Goal: Information Seeking & Learning: Learn about a topic

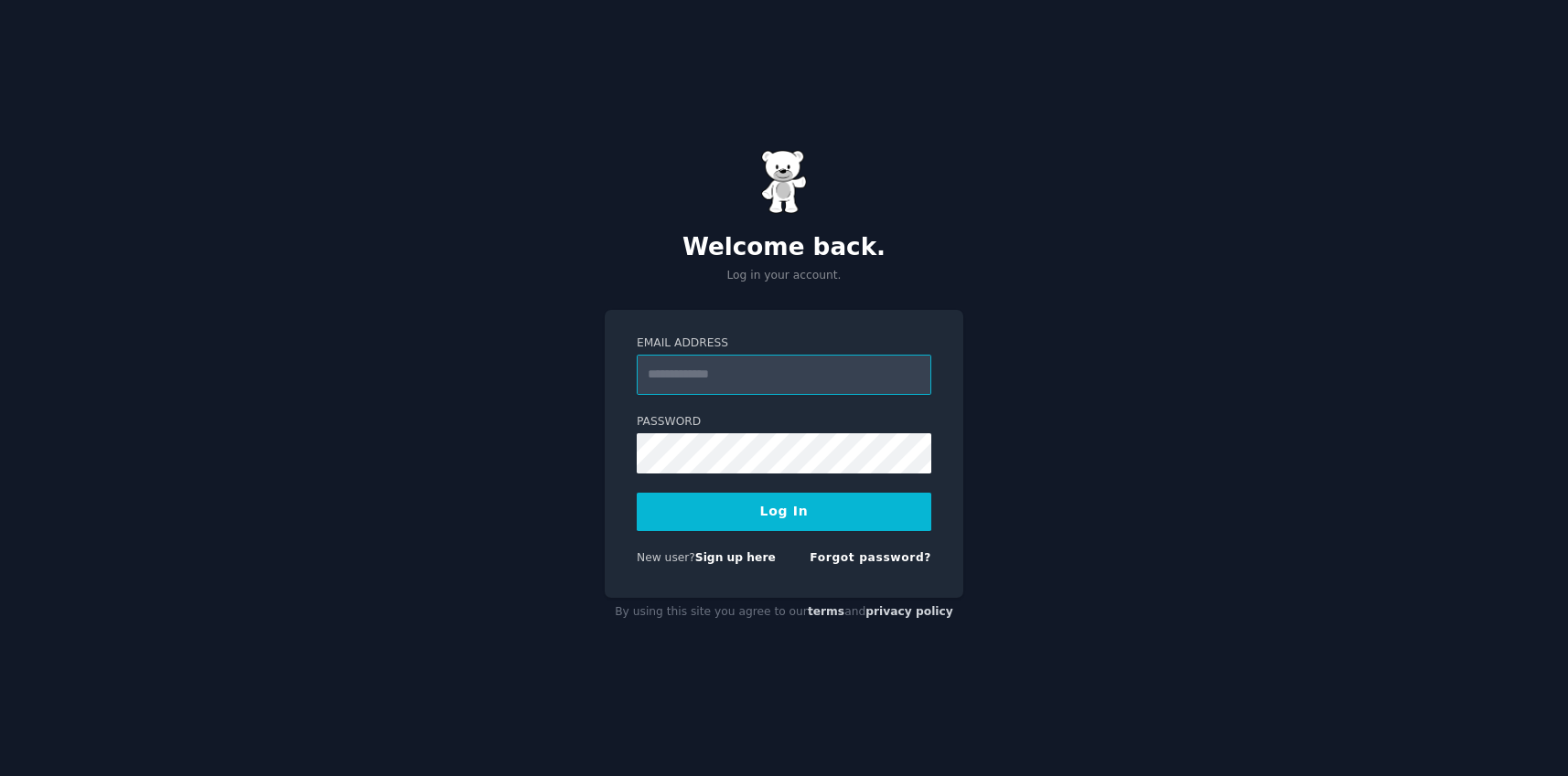
type input "**********"
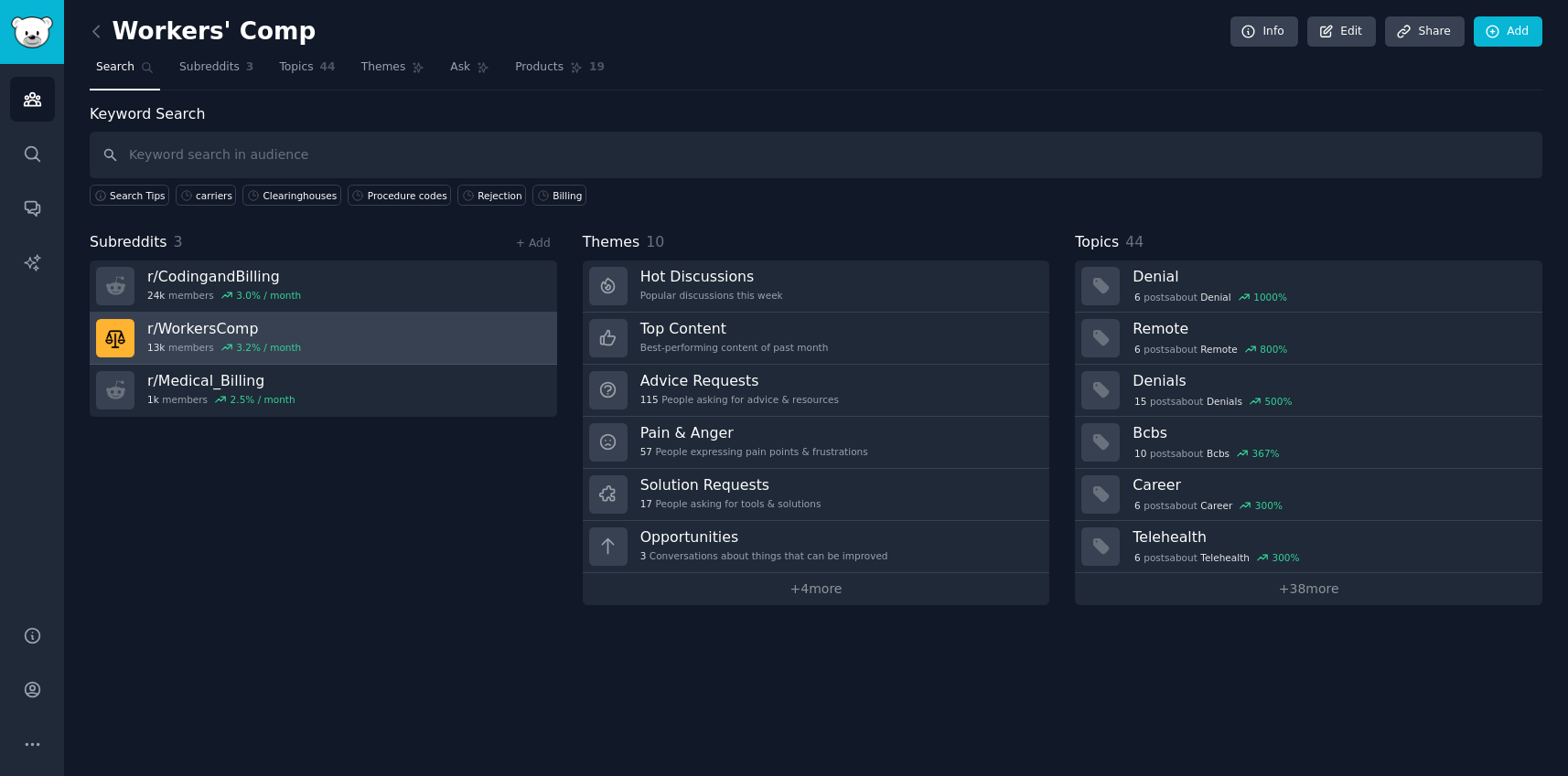
click at [441, 327] on link "r/ WorkersComp 13k members 3.2 % / month" at bounding box center [323, 338] width 467 height 52
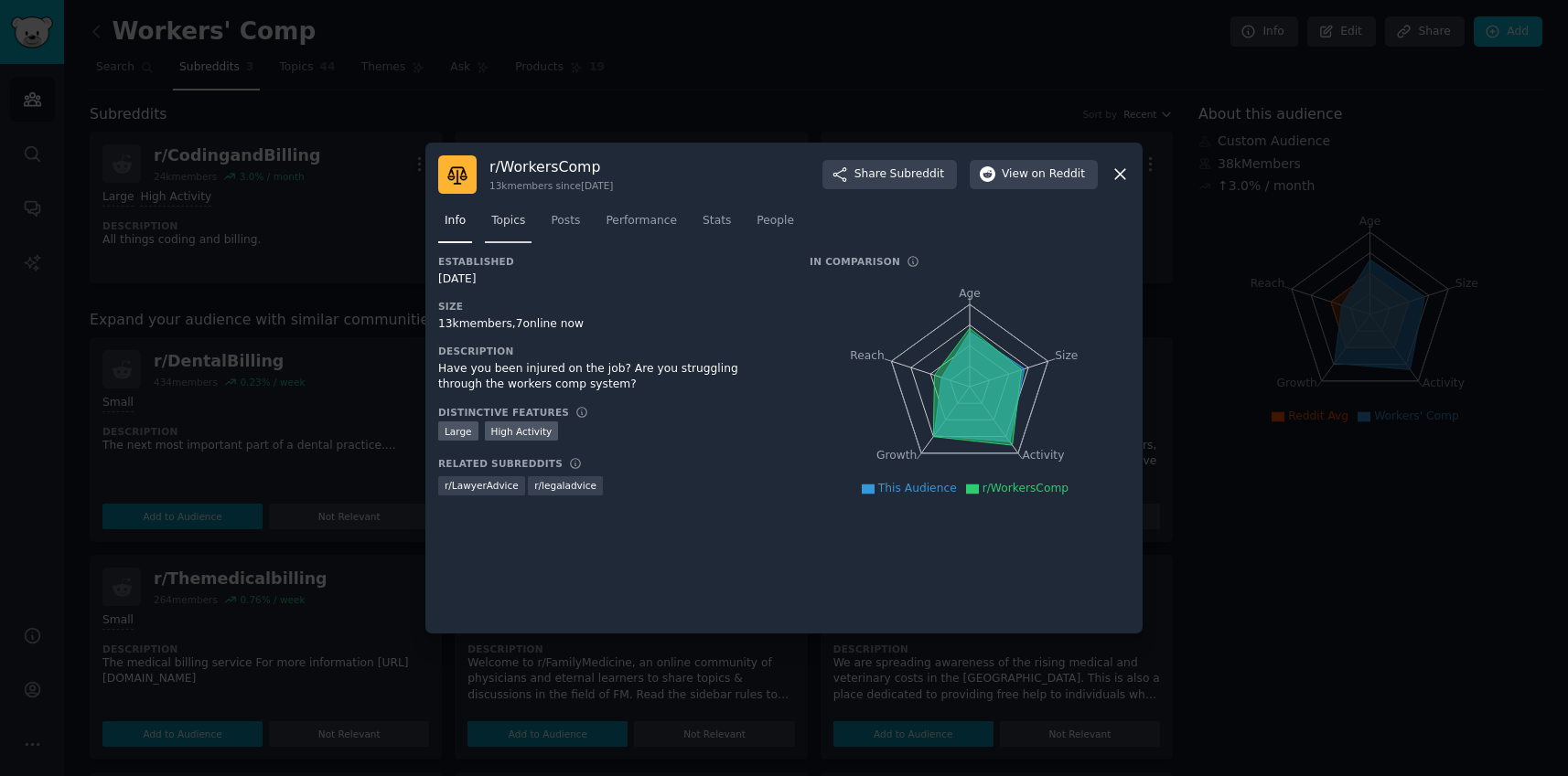
click at [511, 229] on span "Topics" at bounding box center [507, 221] width 33 height 16
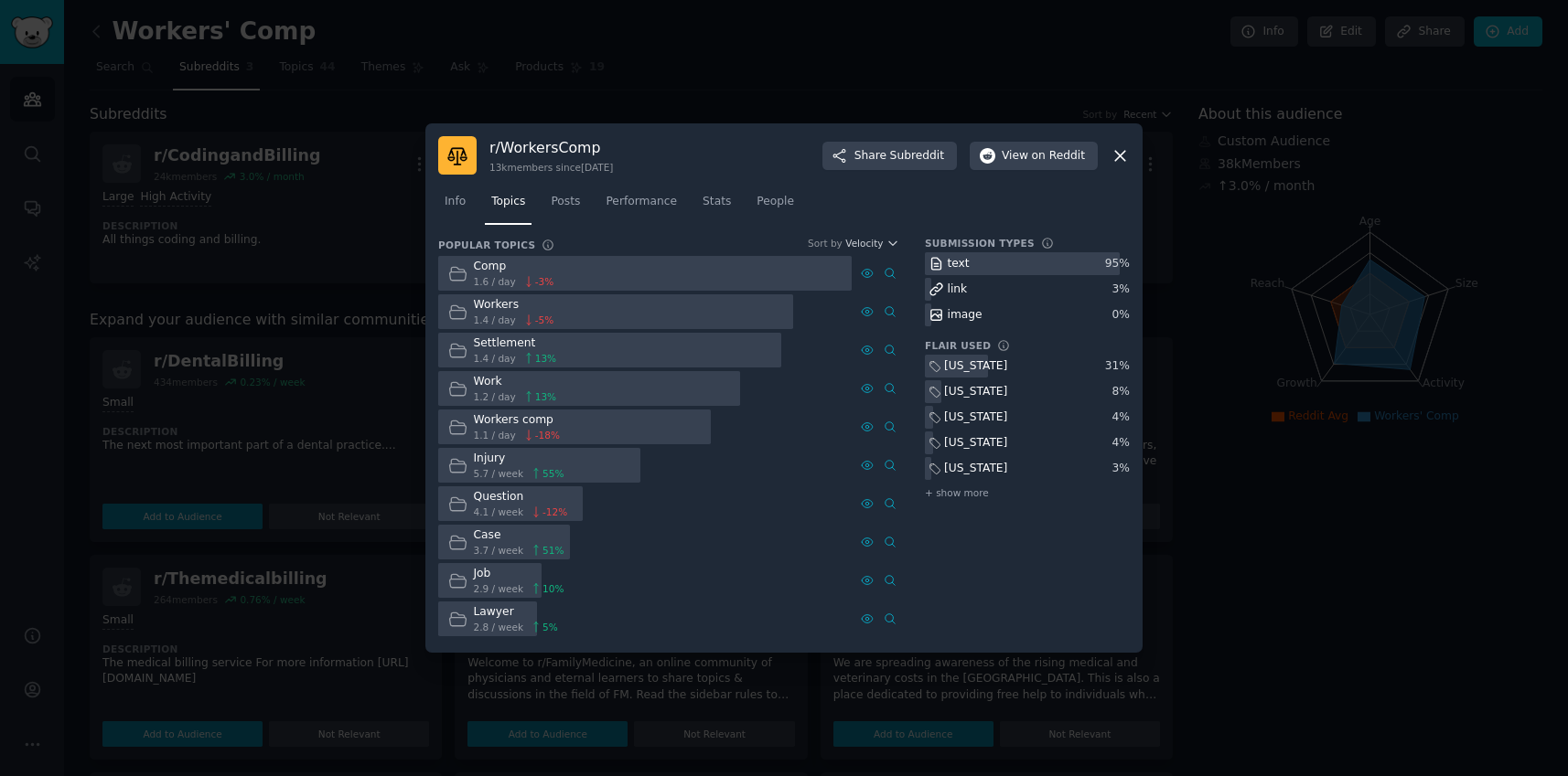
click at [623, 464] on div at bounding box center [539, 465] width 202 height 35
click at [462, 508] on icon at bounding box center [458, 504] width 19 height 19
click at [655, 210] on span "Performance" at bounding box center [641, 201] width 72 height 16
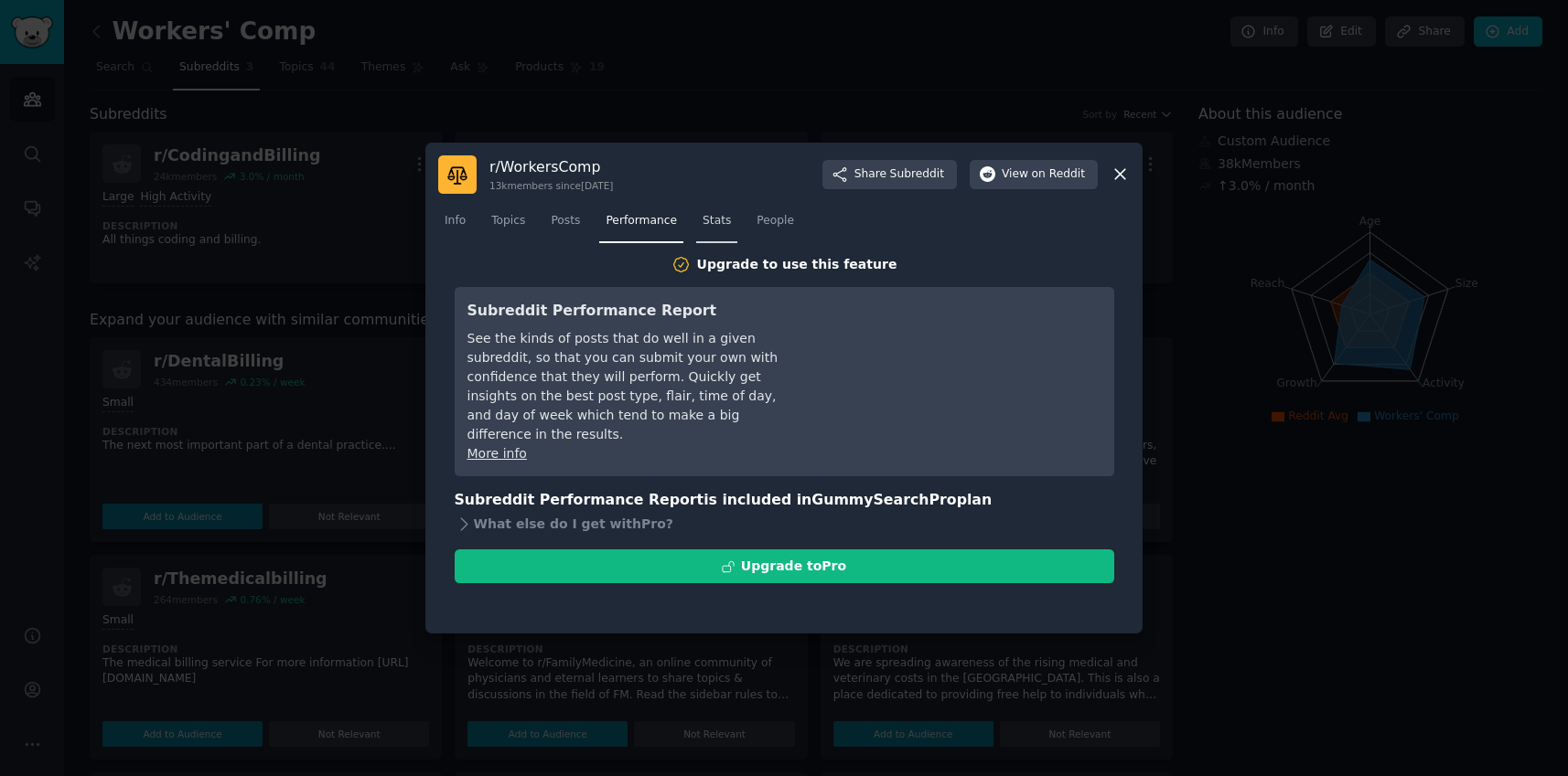
click at [719, 225] on span "Stats" at bounding box center [717, 221] width 29 height 16
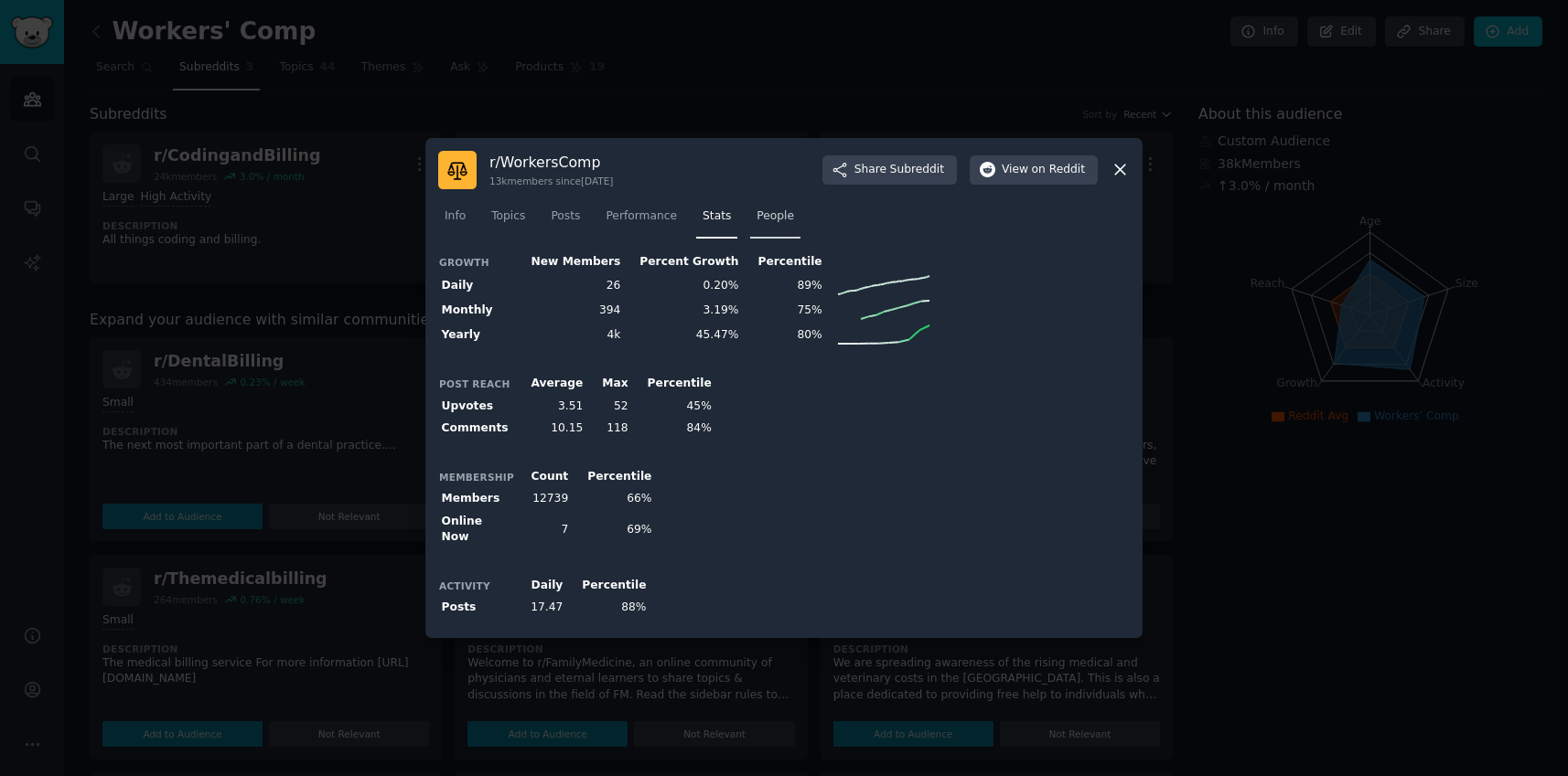
click at [774, 221] on span "People" at bounding box center [774, 216] width 37 height 16
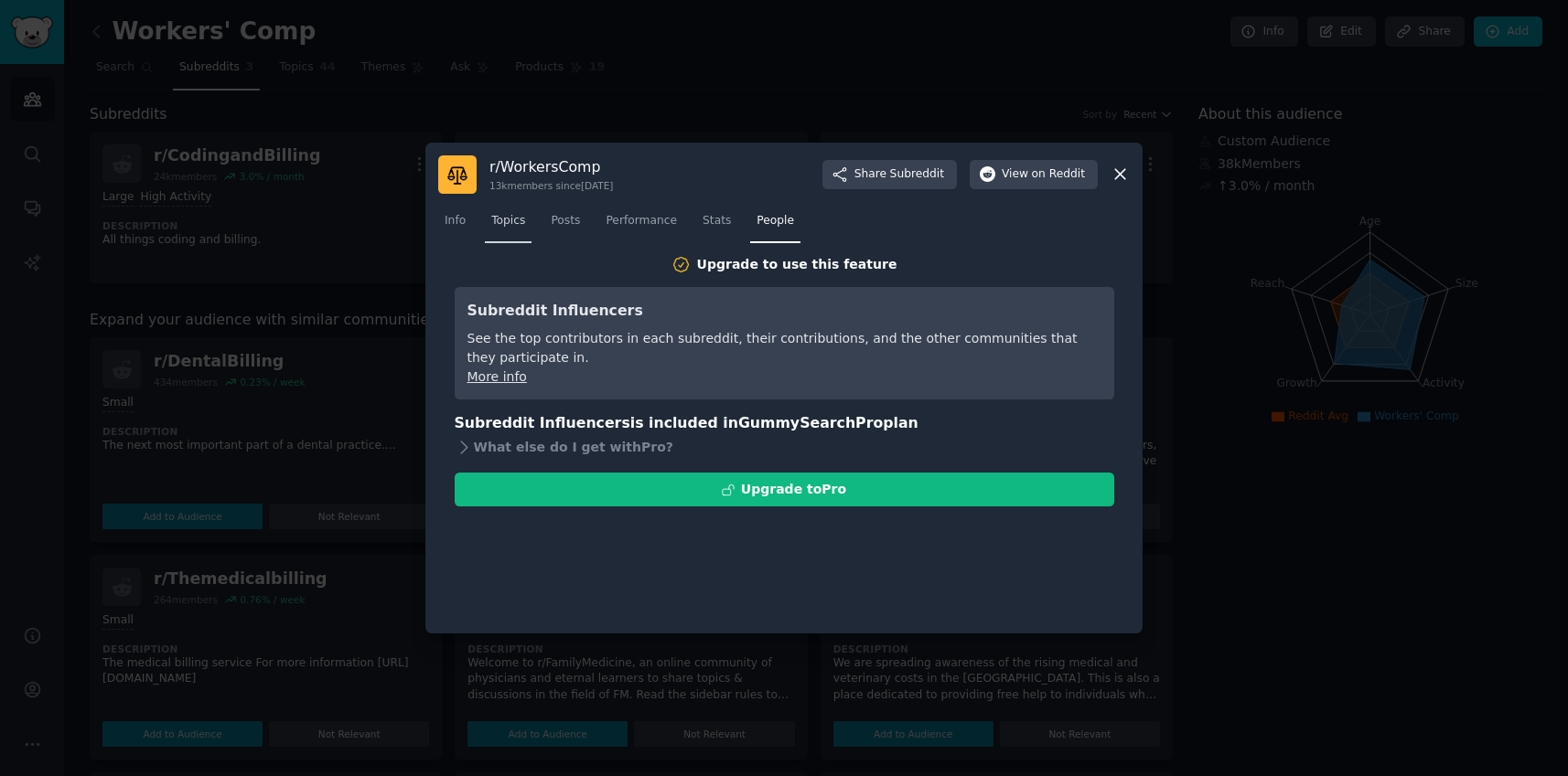
click at [508, 218] on span "Topics" at bounding box center [507, 221] width 33 height 16
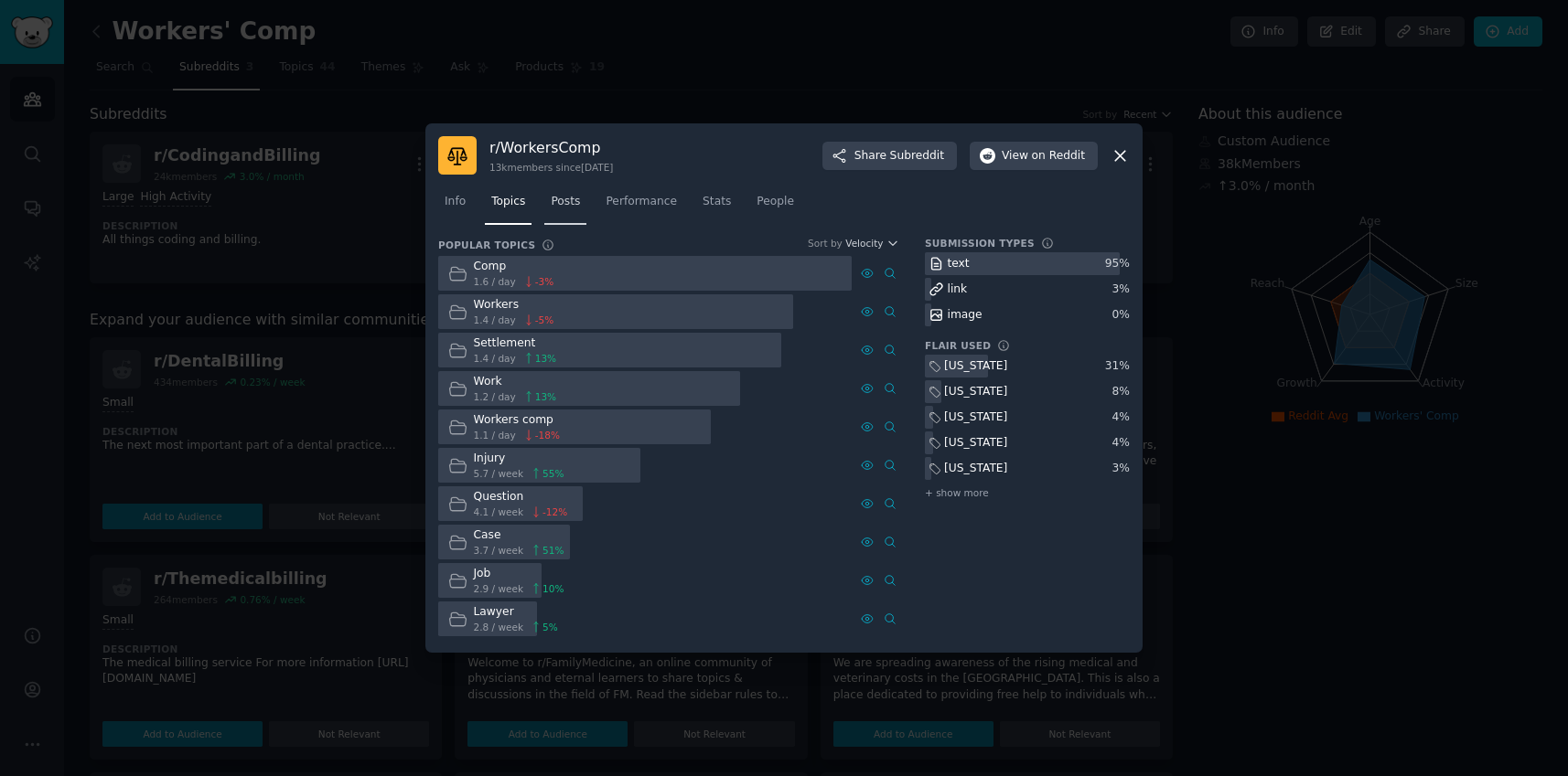
click at [569, 196] on span "Posts" at bounding box center [565, 201] width 30 height 16
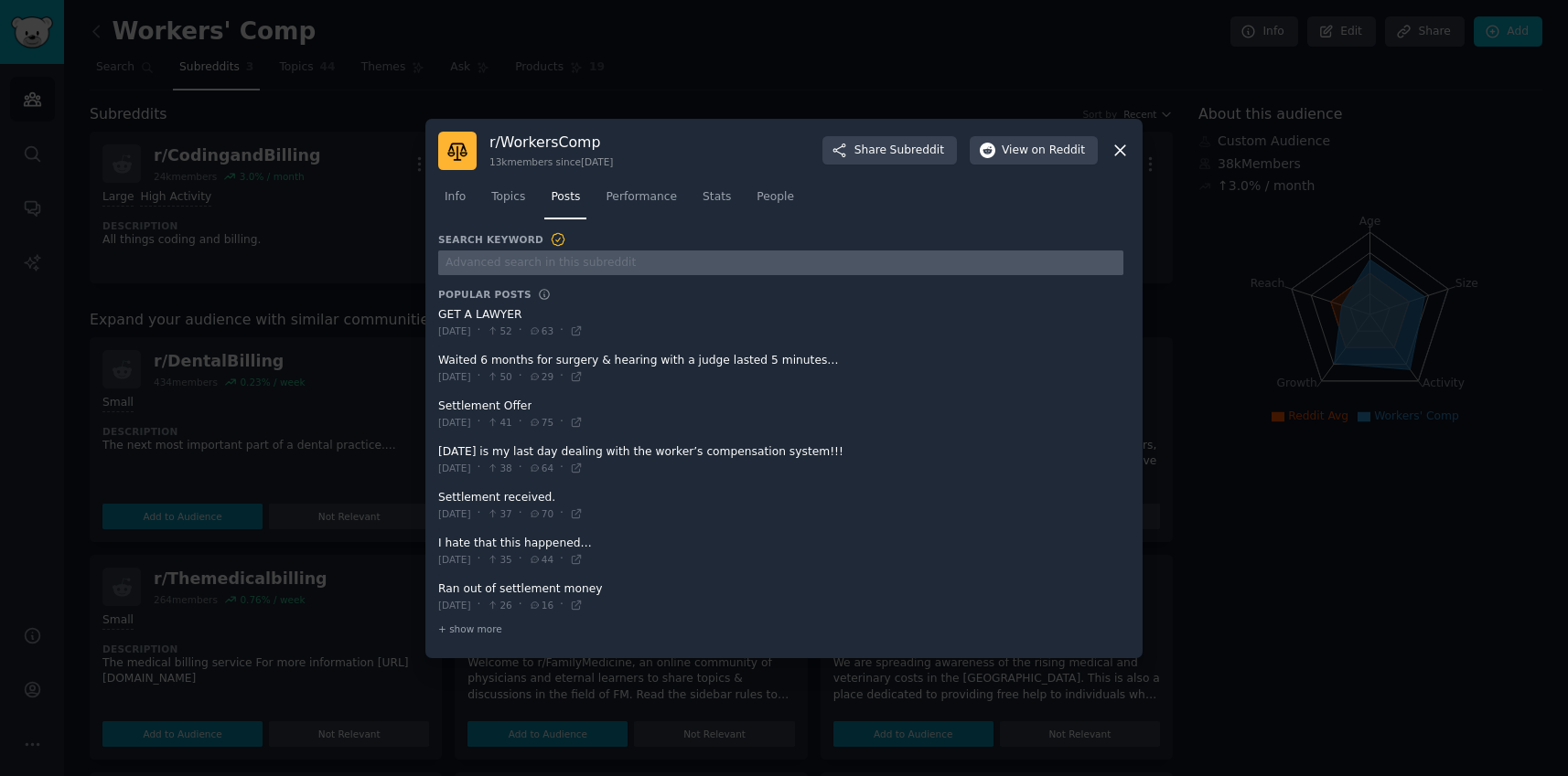
click at [495, 262] on input "text" at bounding box center [780, 263] width 685 height 25
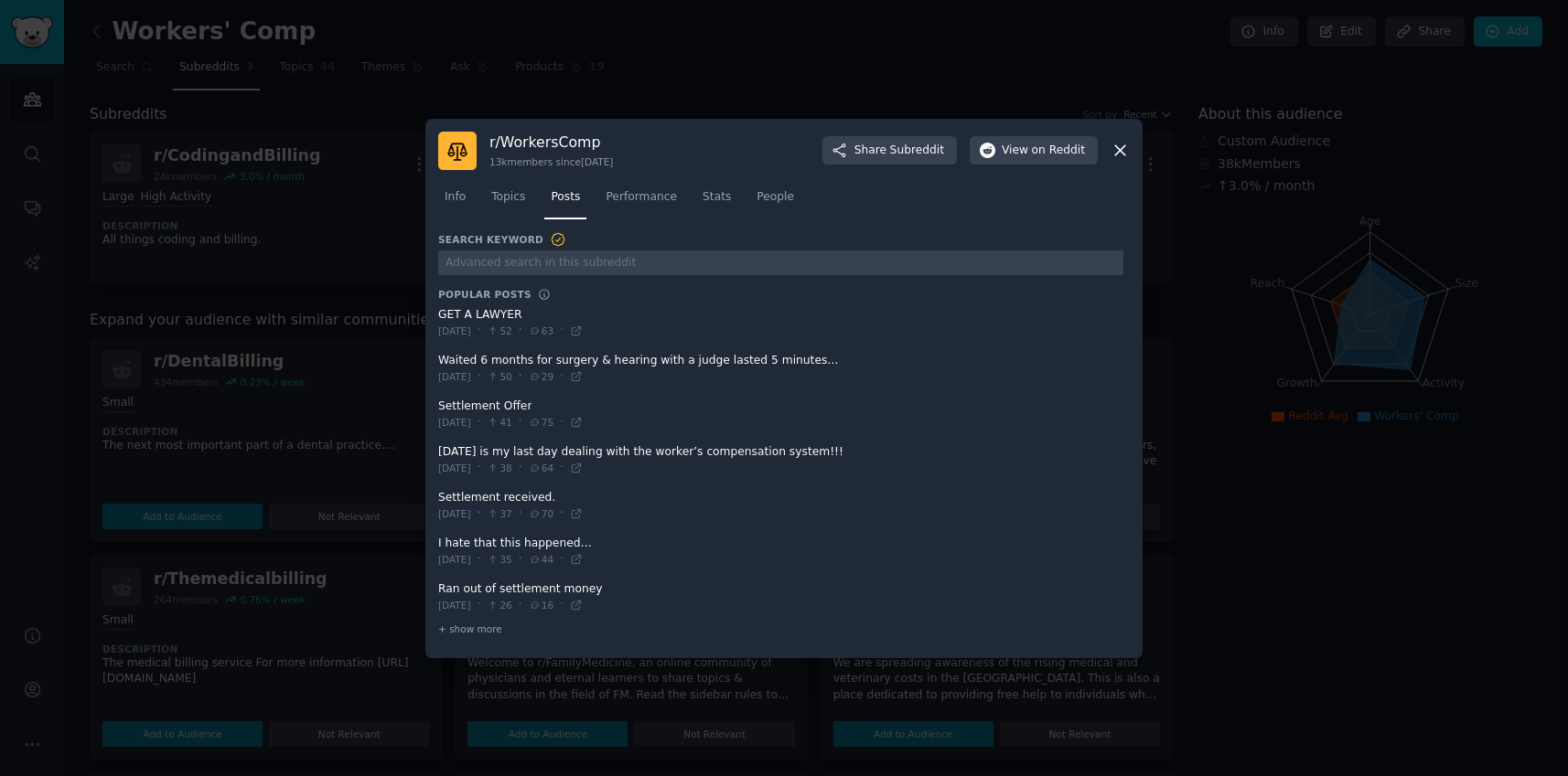
click at [1124, 157] on icon at bounding box center [1121, 151] width 19 height 19
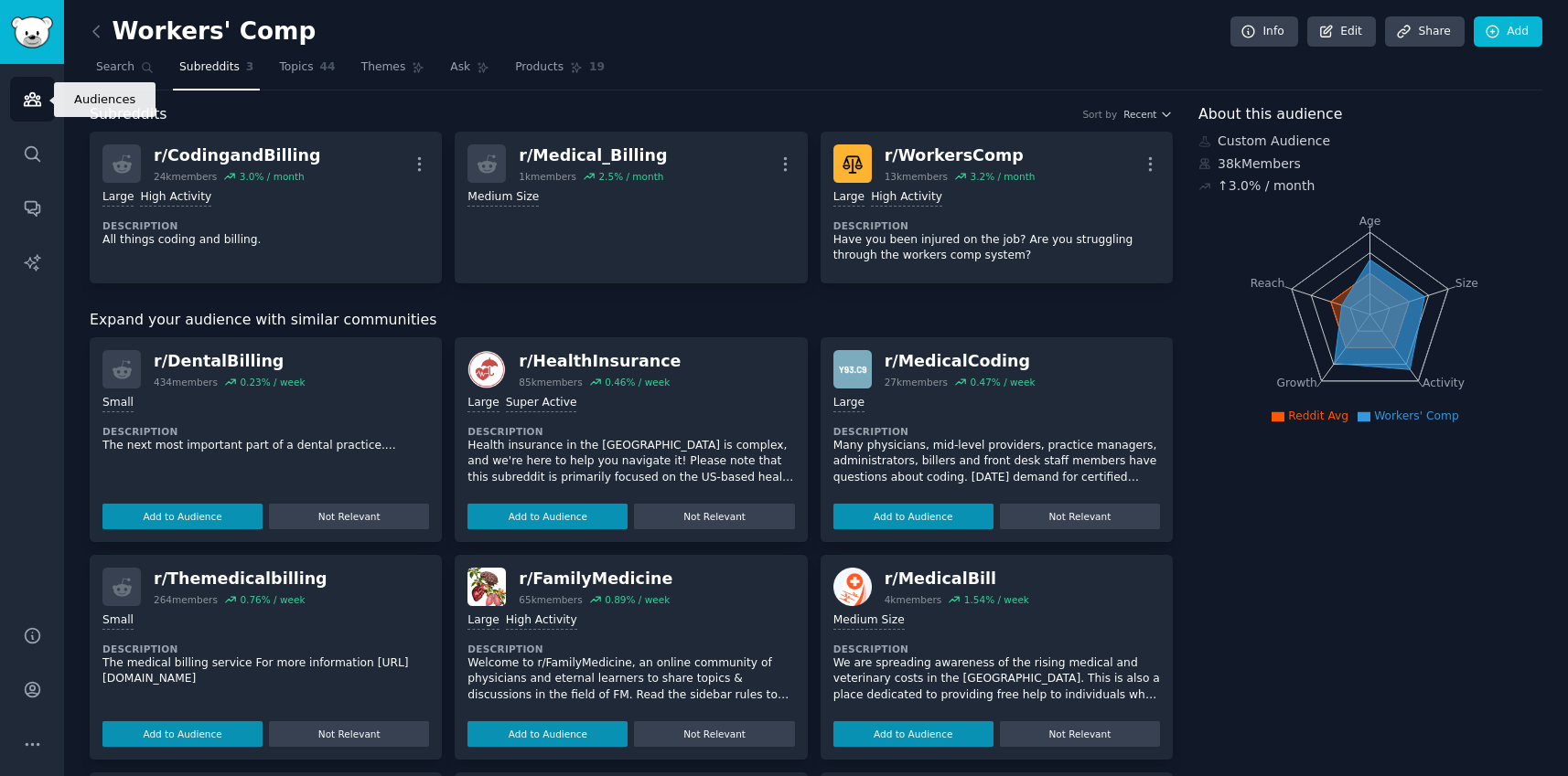
click at [33, 94] on icon "Sidebar" at bounding box center [32, 99] width 19 height 19
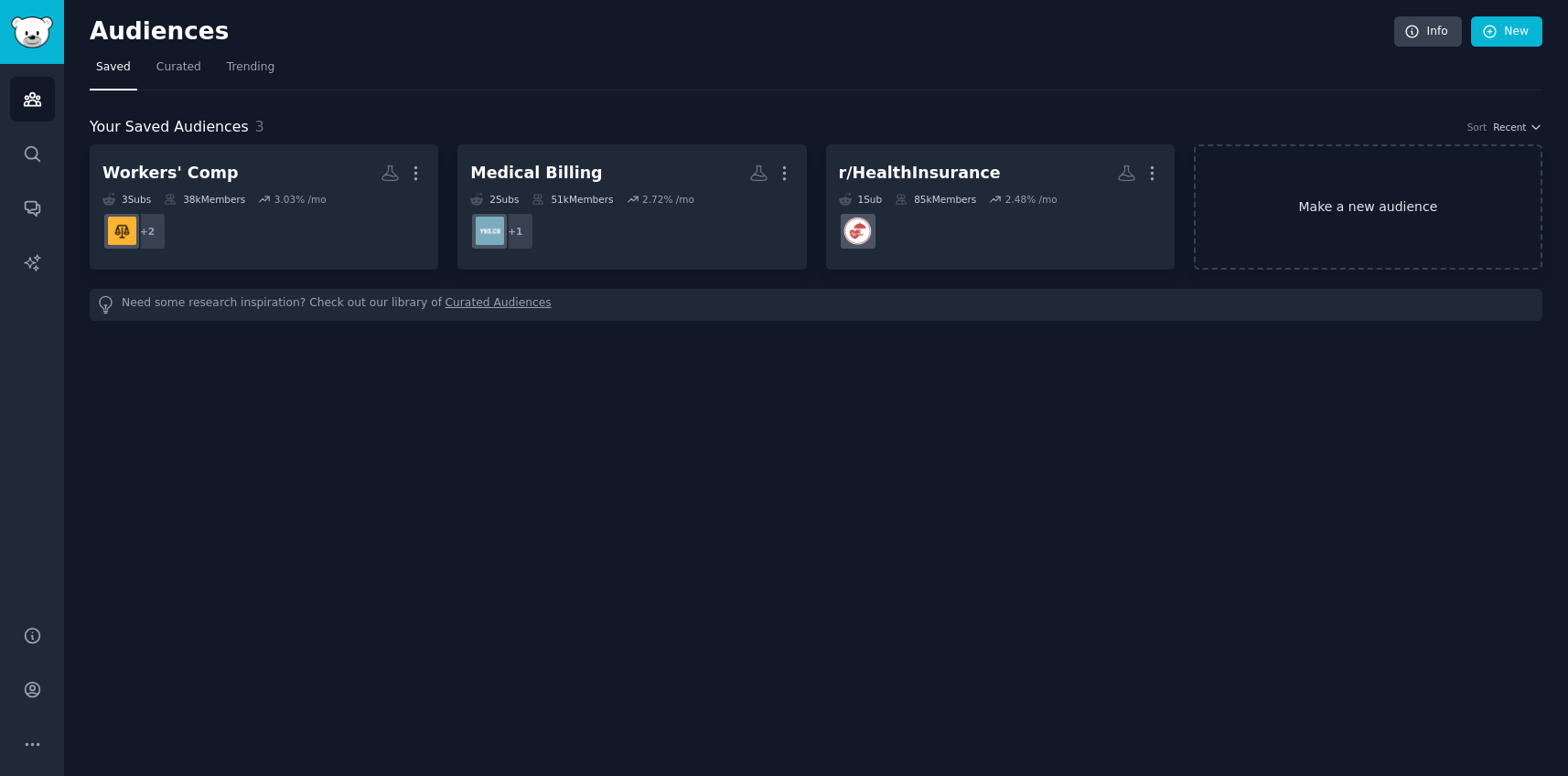
click at [1413, 220] on link "Make a new audience" at bounding box center [1368, 207] width 348 height 125
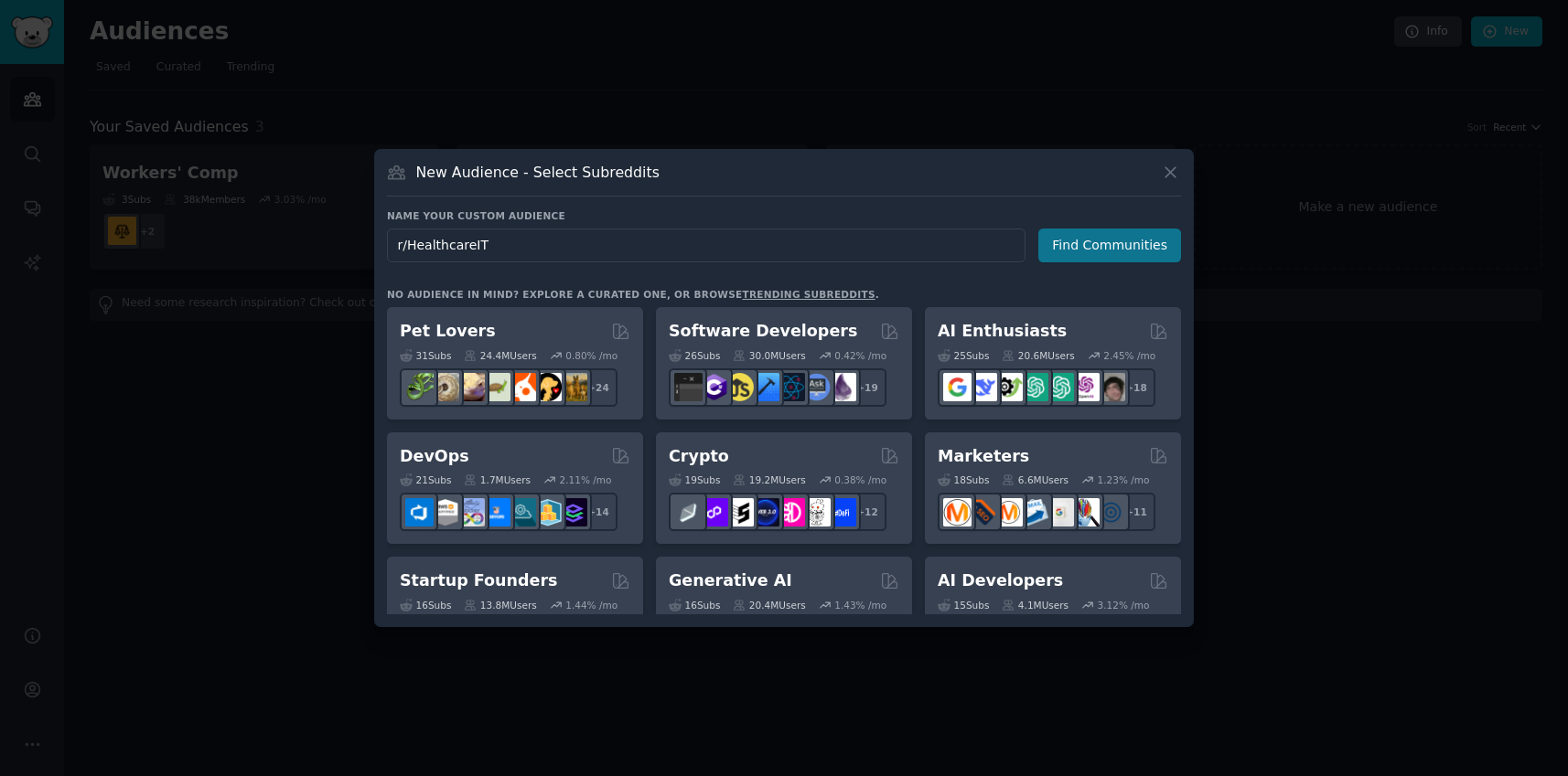
type input "r/HealthcareIT"
click at [1121, 239] on button "Find Communities" at bounding box center [1110, 245] width 143 height 33
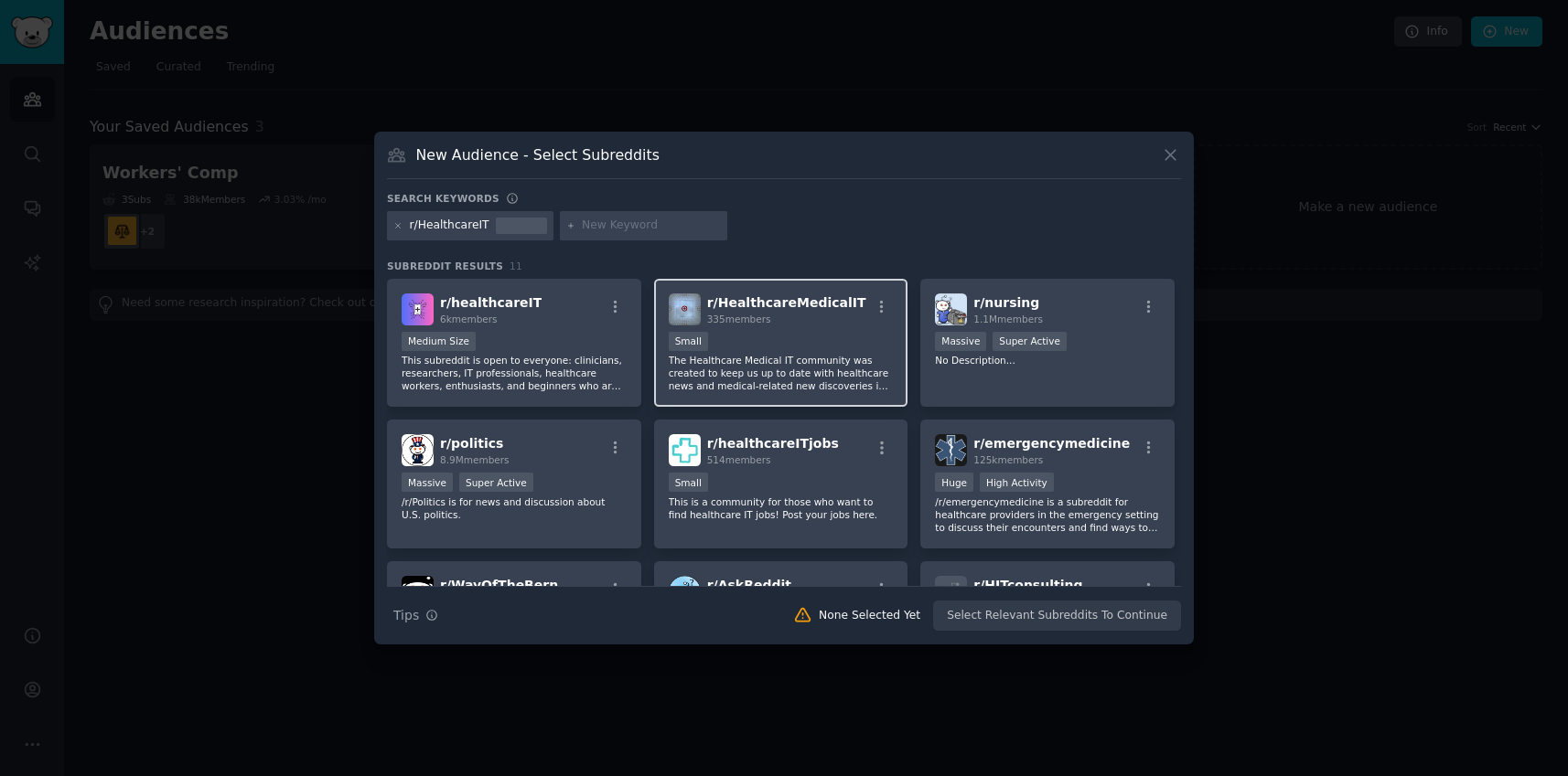
click at [826, 331] on div "r/ HealthcareMedicalIT 335 members 100 - 1000 members Small The Healthcare Medi…" at bounding box center [781, 343] width 255 height 129
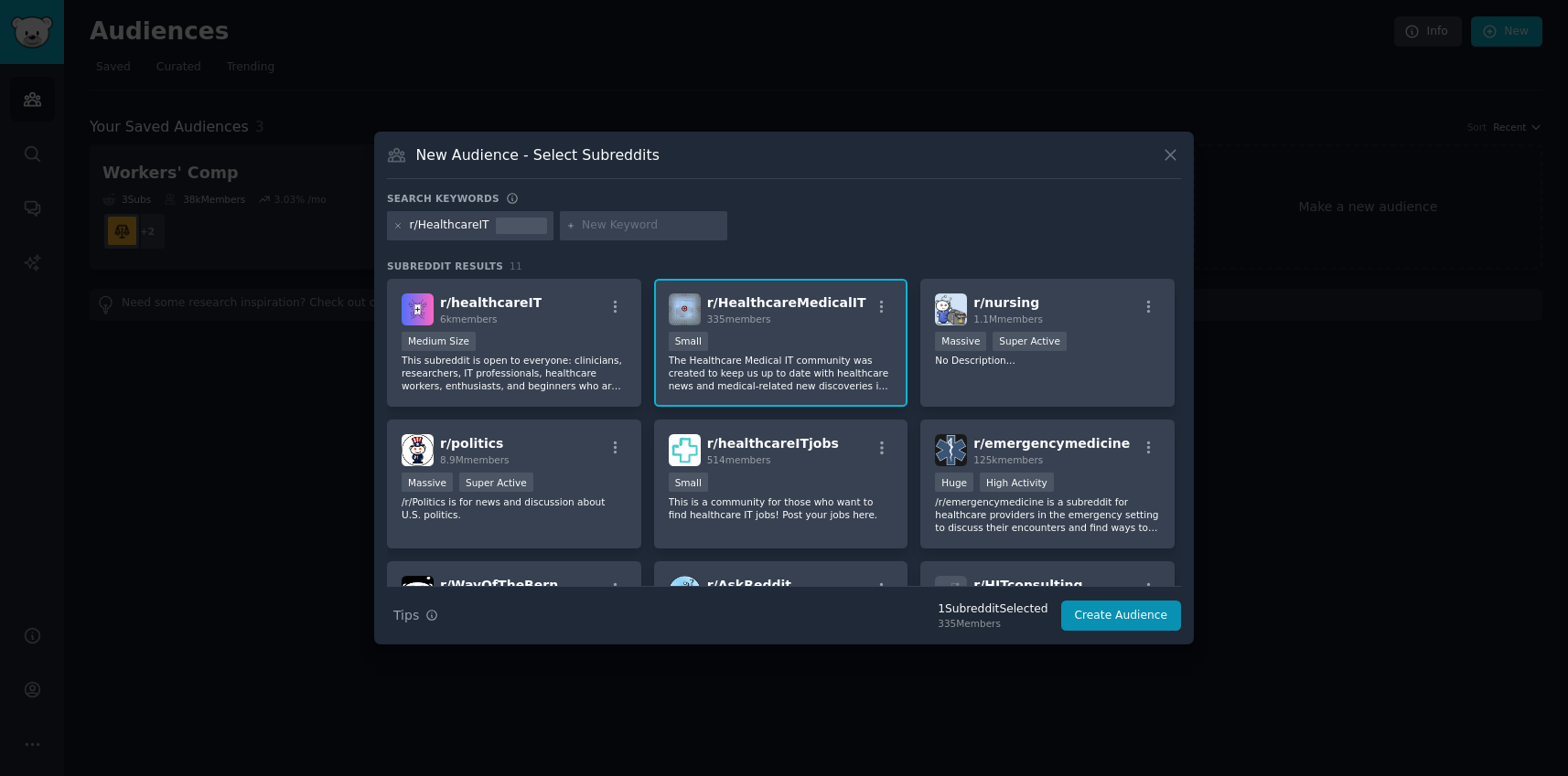
click at [747, 290] on div "r/ HealthcareMedicalIT 335 members 100 - 1000 members Small The Healthcare Medi…" at bounding box center [781, 343] width 255 height 129
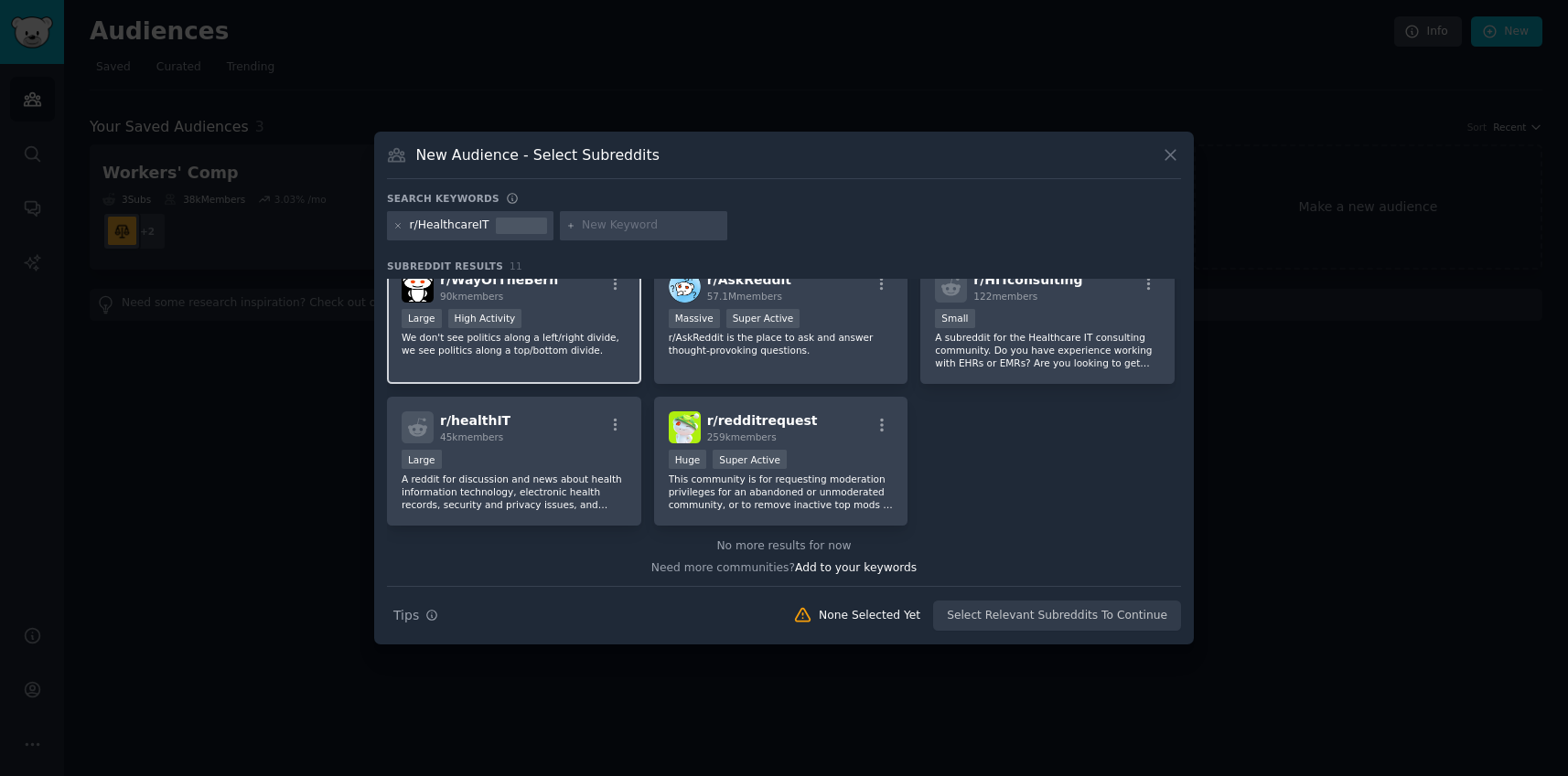
scroll to position [309, 0]
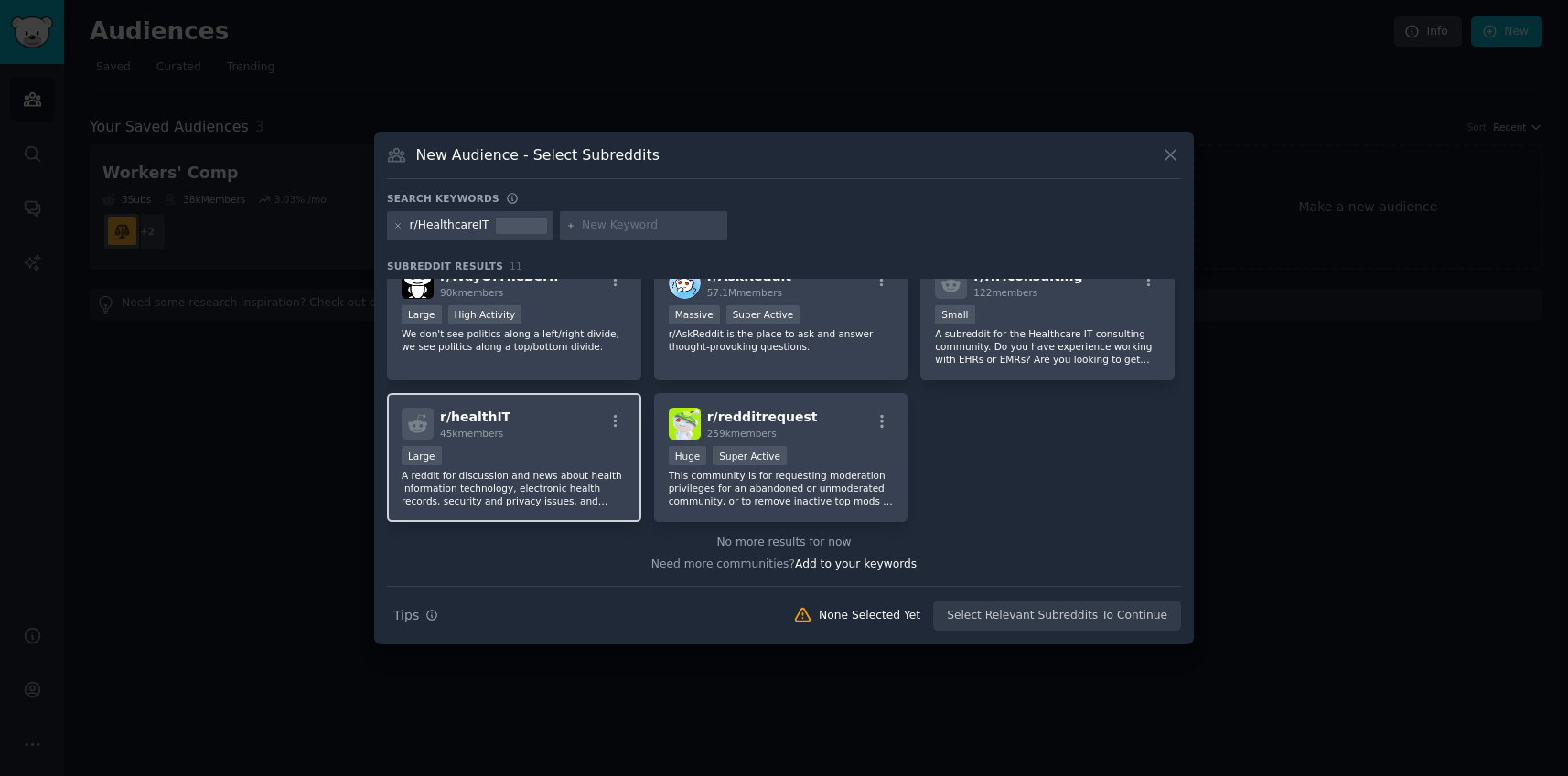
click at [578, 411] on div "r/ healthIT 45k members" at bounding box center [514, 424] width 225 height 32
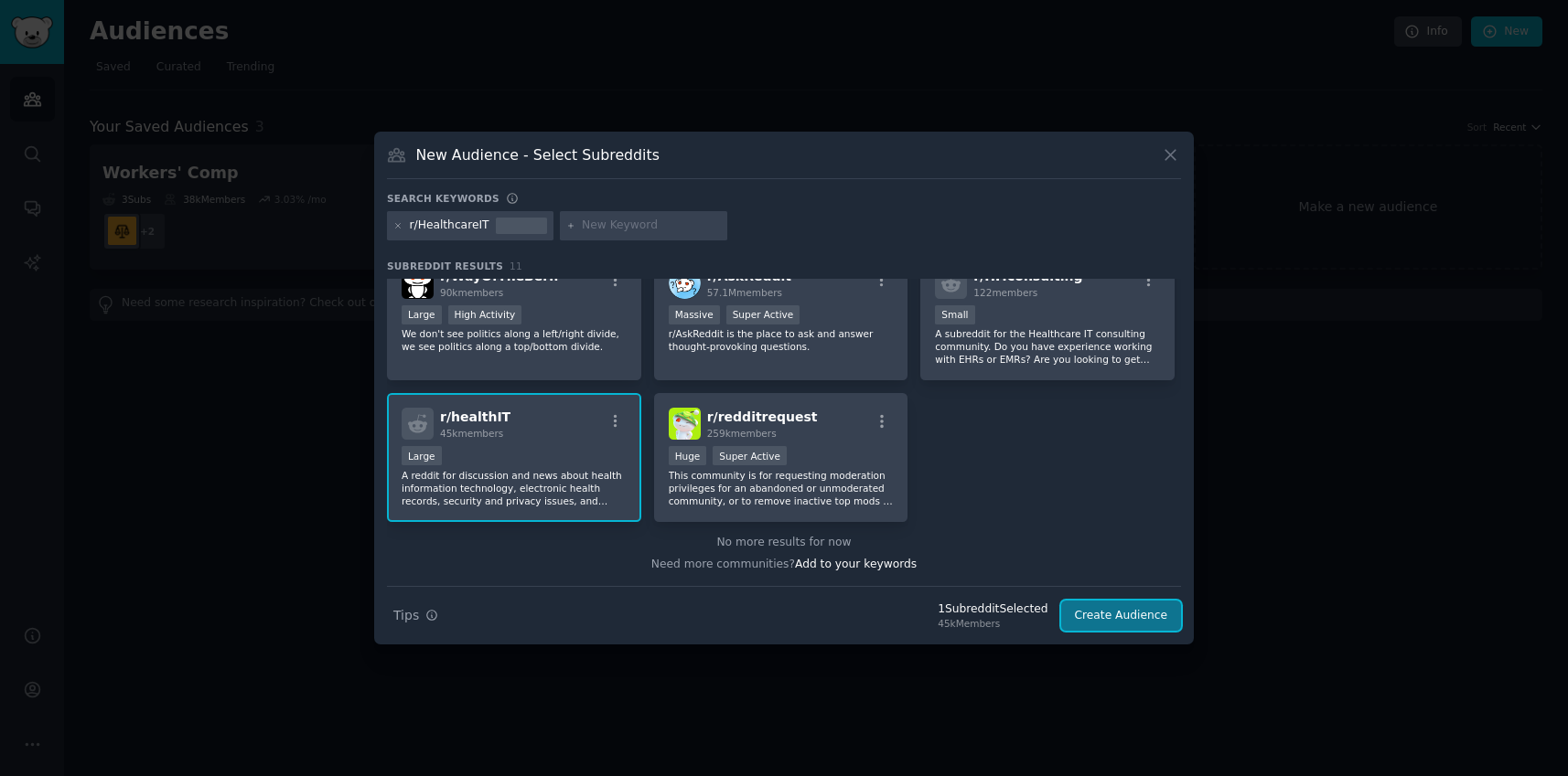
click at [1117, 621] on button "Create Audience" at bounding box center [1122, 616] width 121 height 31
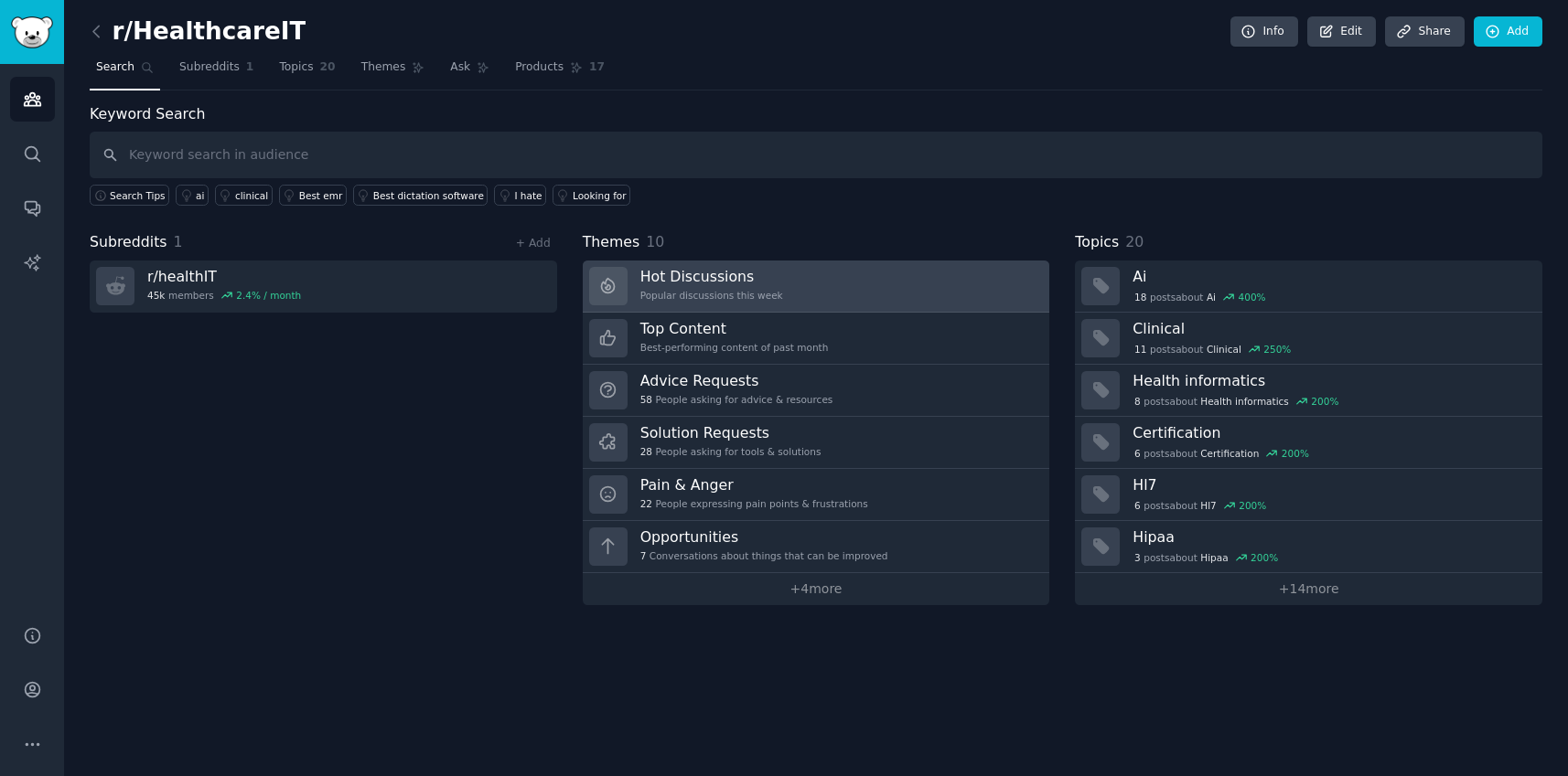
click at [782, 265] on link "Hot Discussions Popular discussions this week" at bounding box center [816, 286] width 467 height 52
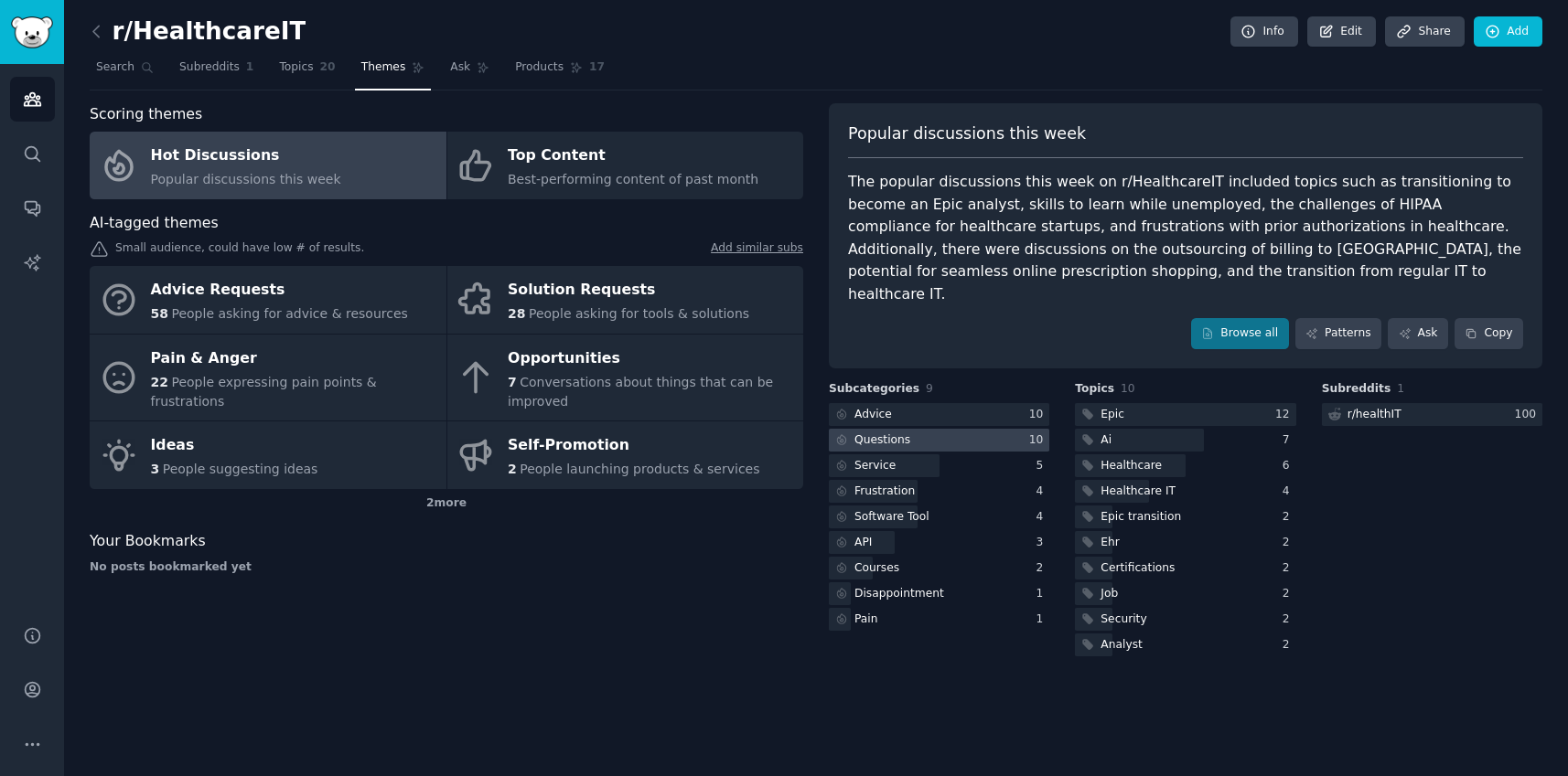
click at [887, 433] on div "Questions" at bounding box center [882, 440] width 56 height 16
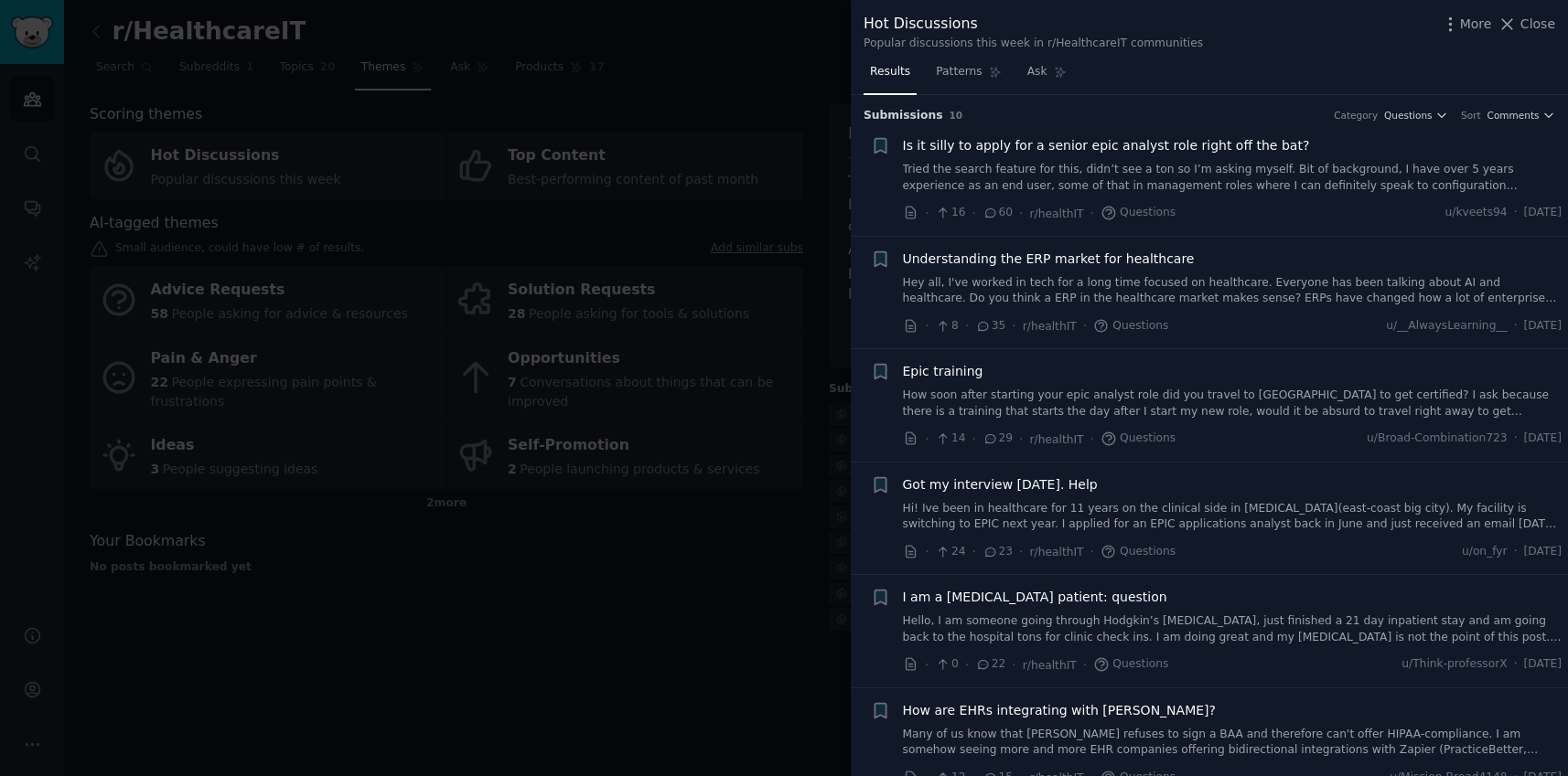
click at [685, 623] on div at bounding box center [784, 388] width 1568 height 776
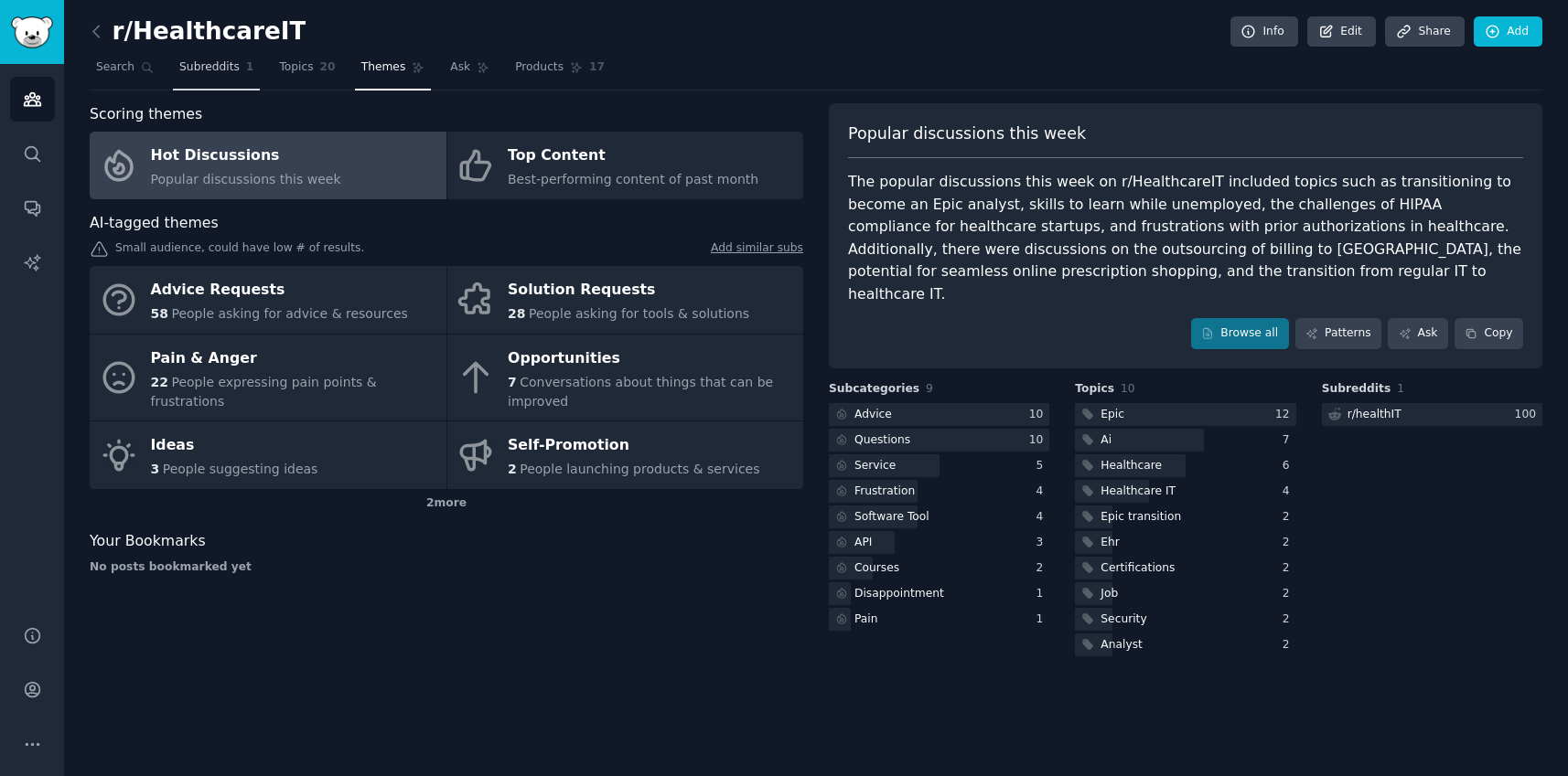
click at [223, 64] on span "Subreddits" at bounding box center [209, 67] width 60 height 16
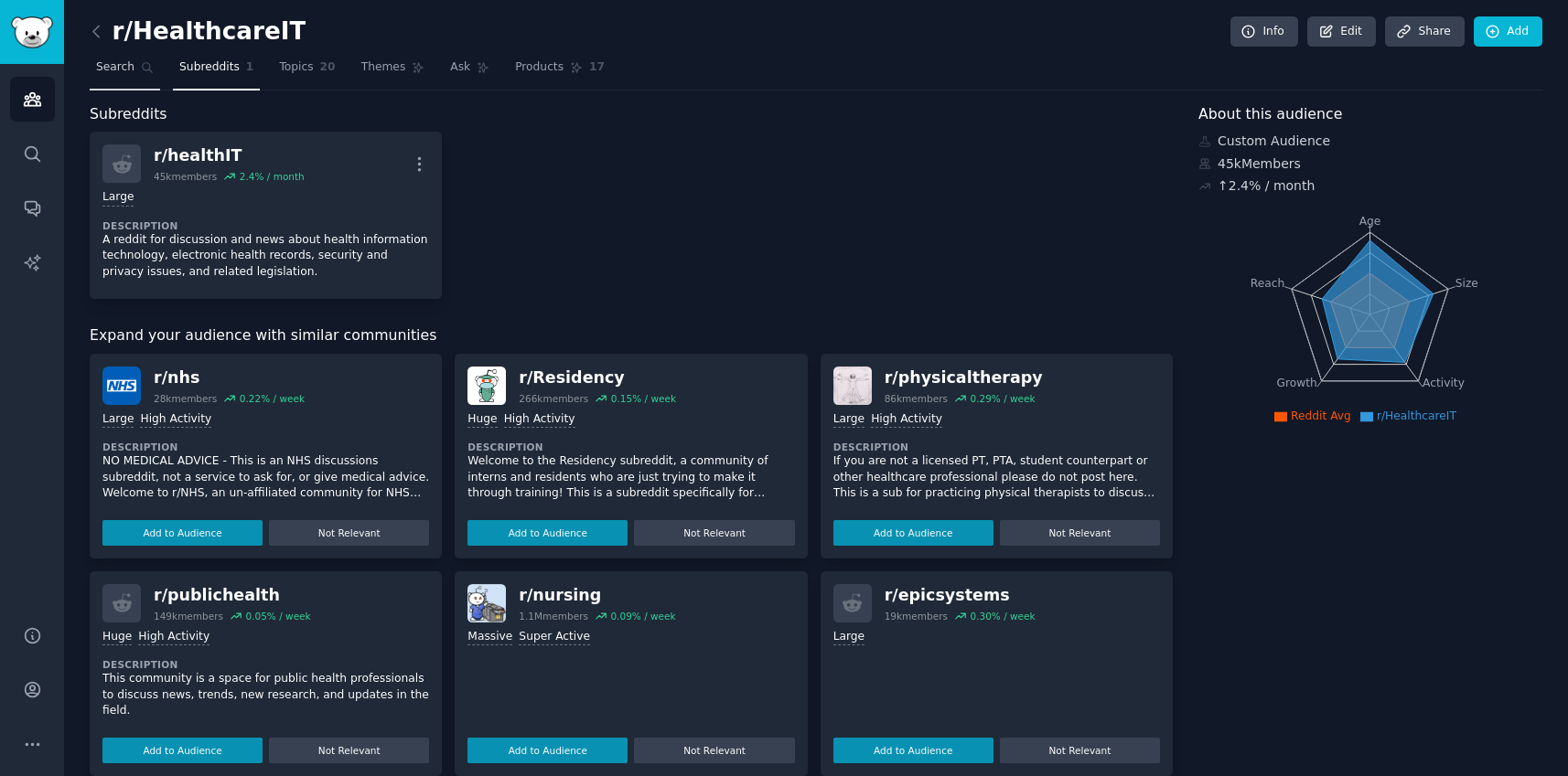
click at [110, 68] on span "Search" at bounding box center [115, 67] width 38 height 16
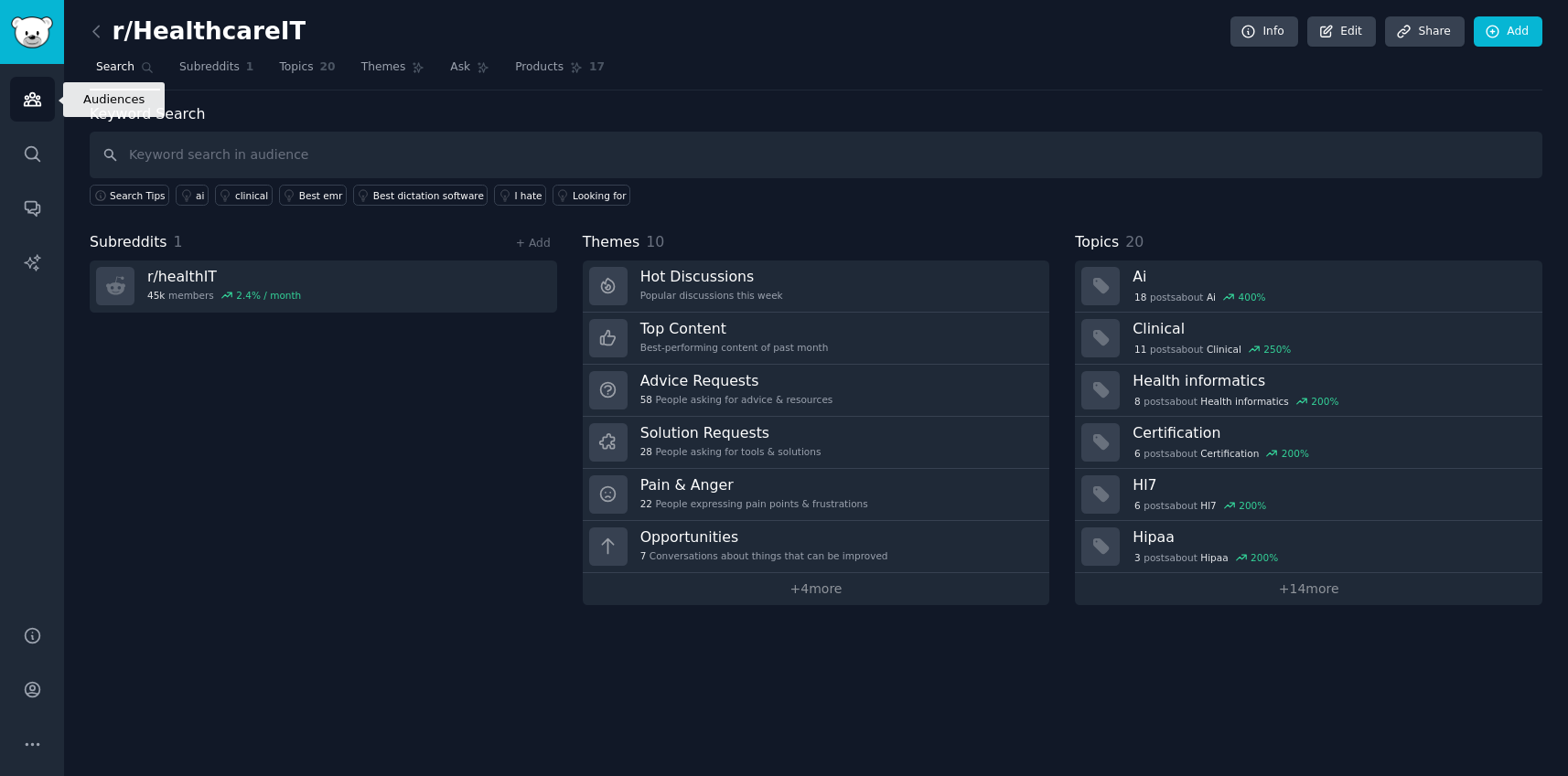
click at [34, 109] on link "Audiences" at bounding box center [32, 99] width 45 height 45
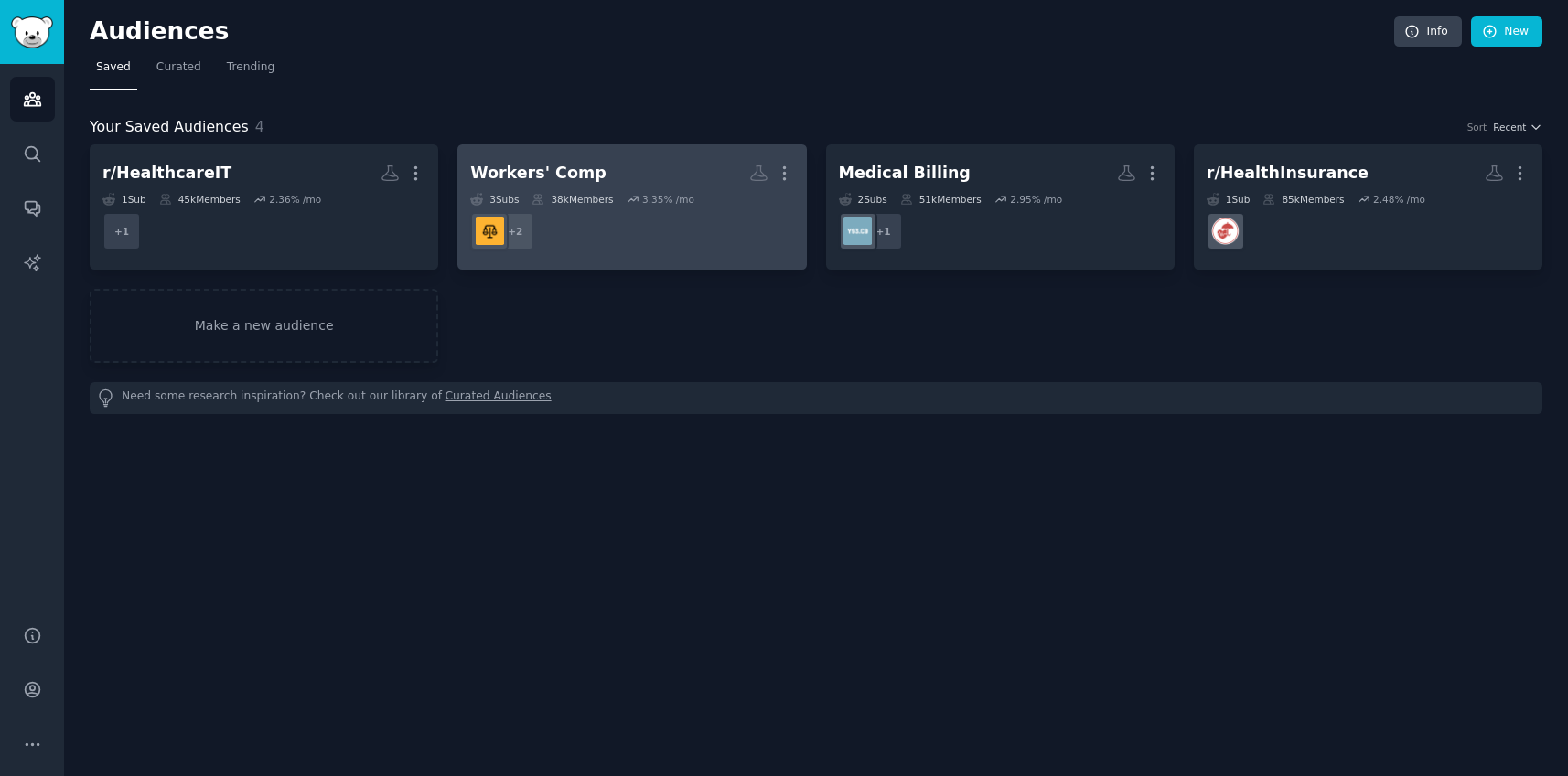
click at [630, 251] on dd "r/CodingandBilling, r/Medical_Billing + 2" at bounding box center [631, 232] width 323 height 51
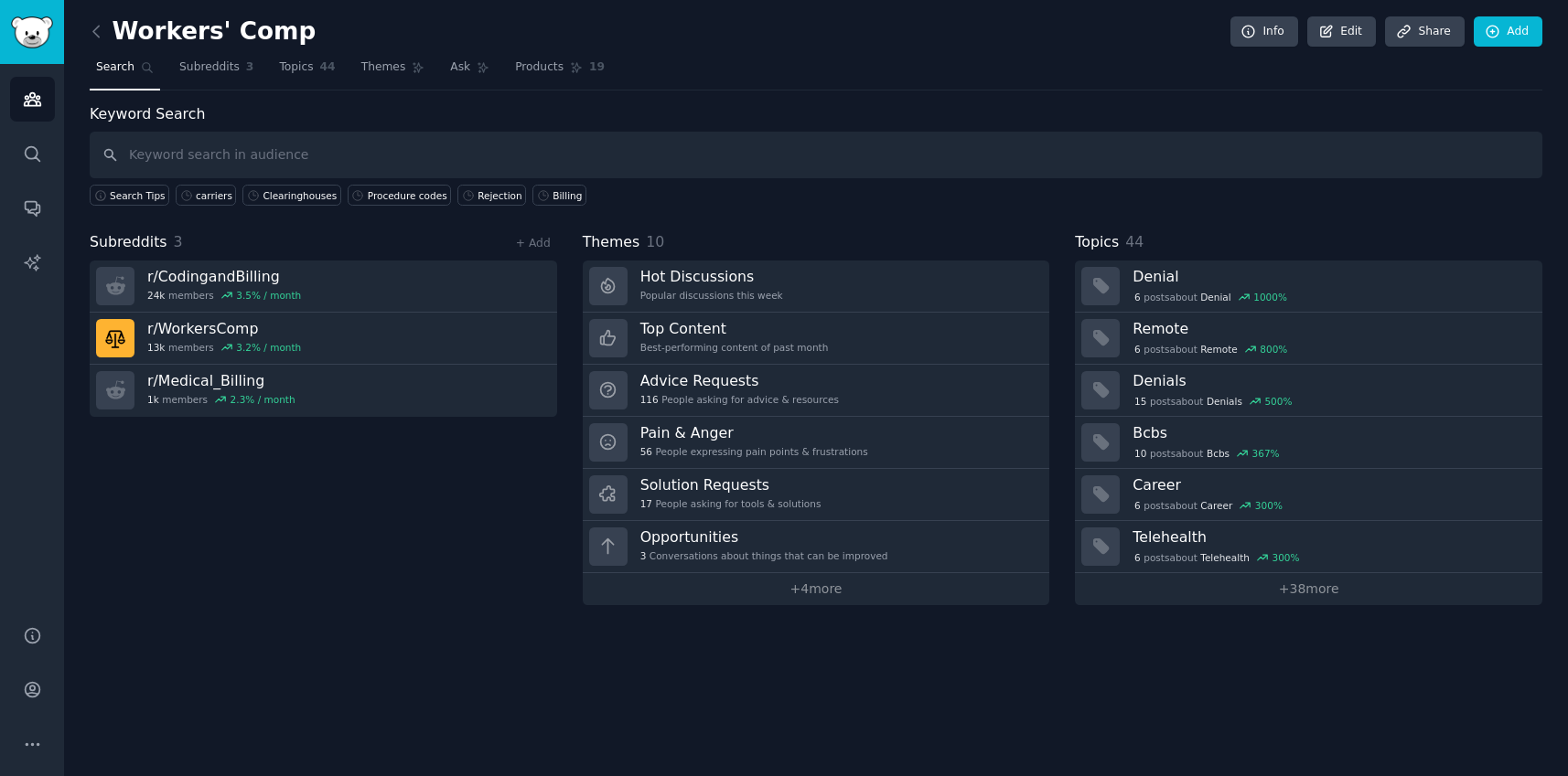
click at [340, 507] on div "Subreddits 3 + Add r/ CodingandBilling 24k members 3.5 % / month r/ WorkersComp…" at bounding box center [323, 419] width 467 height 374
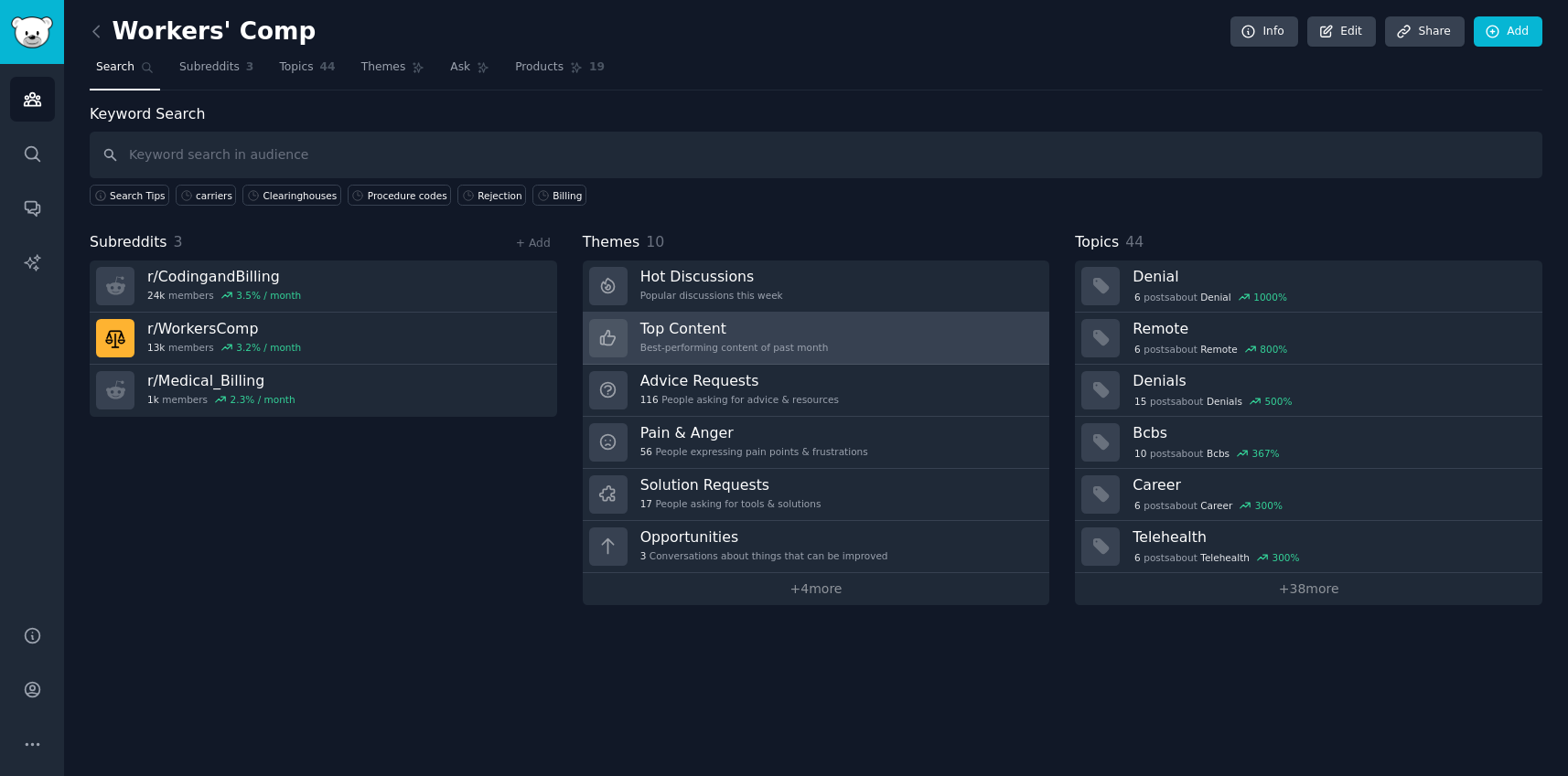
click at [980, 331] on link "Top Content Best-performing content of past month" at bounding box center [816, 338] width 467 height 52
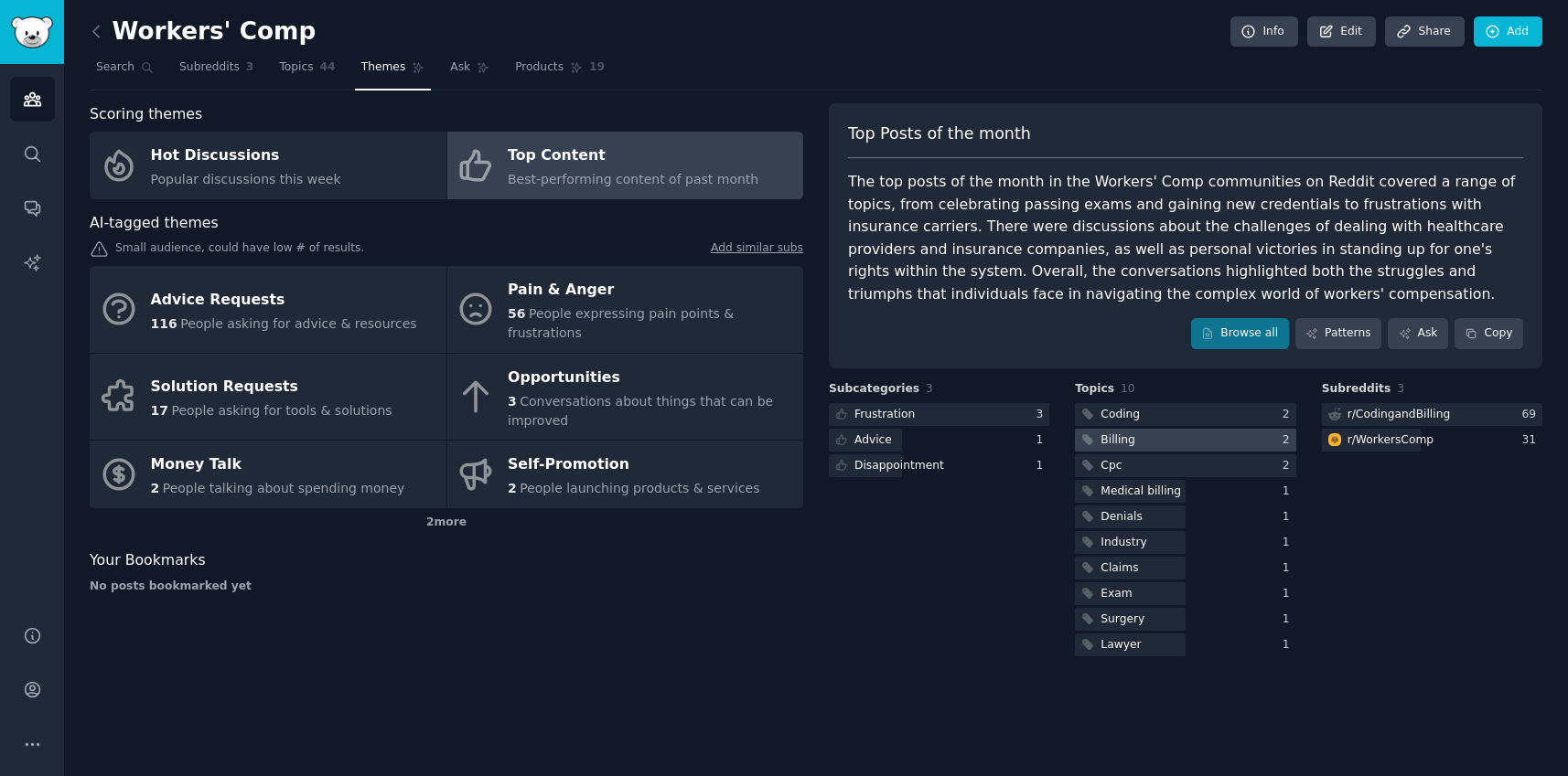
click at [1166, 443] on div at bounding box center [1185, 440] width 220 height 23
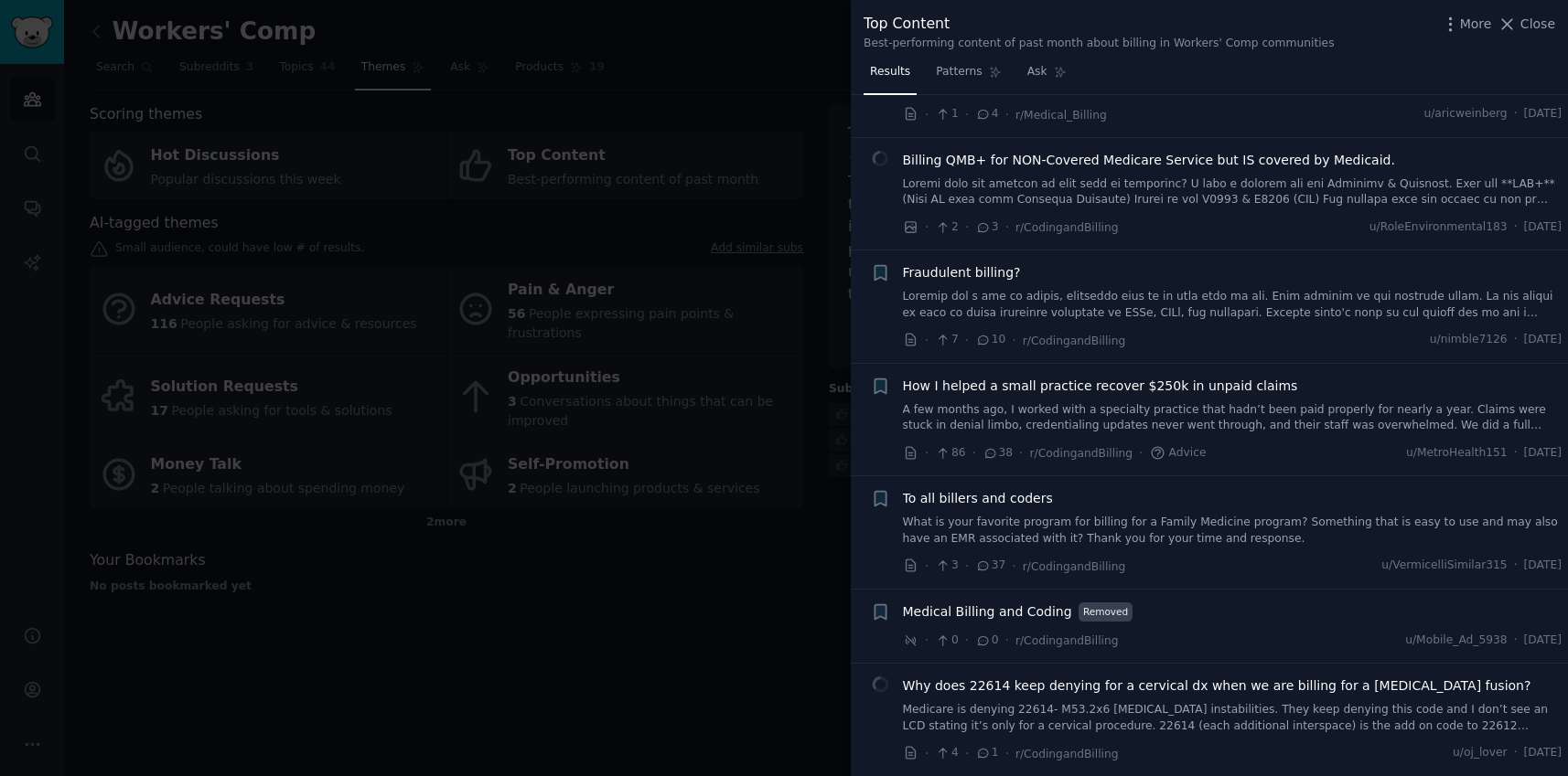
scroll to position [520, 0]
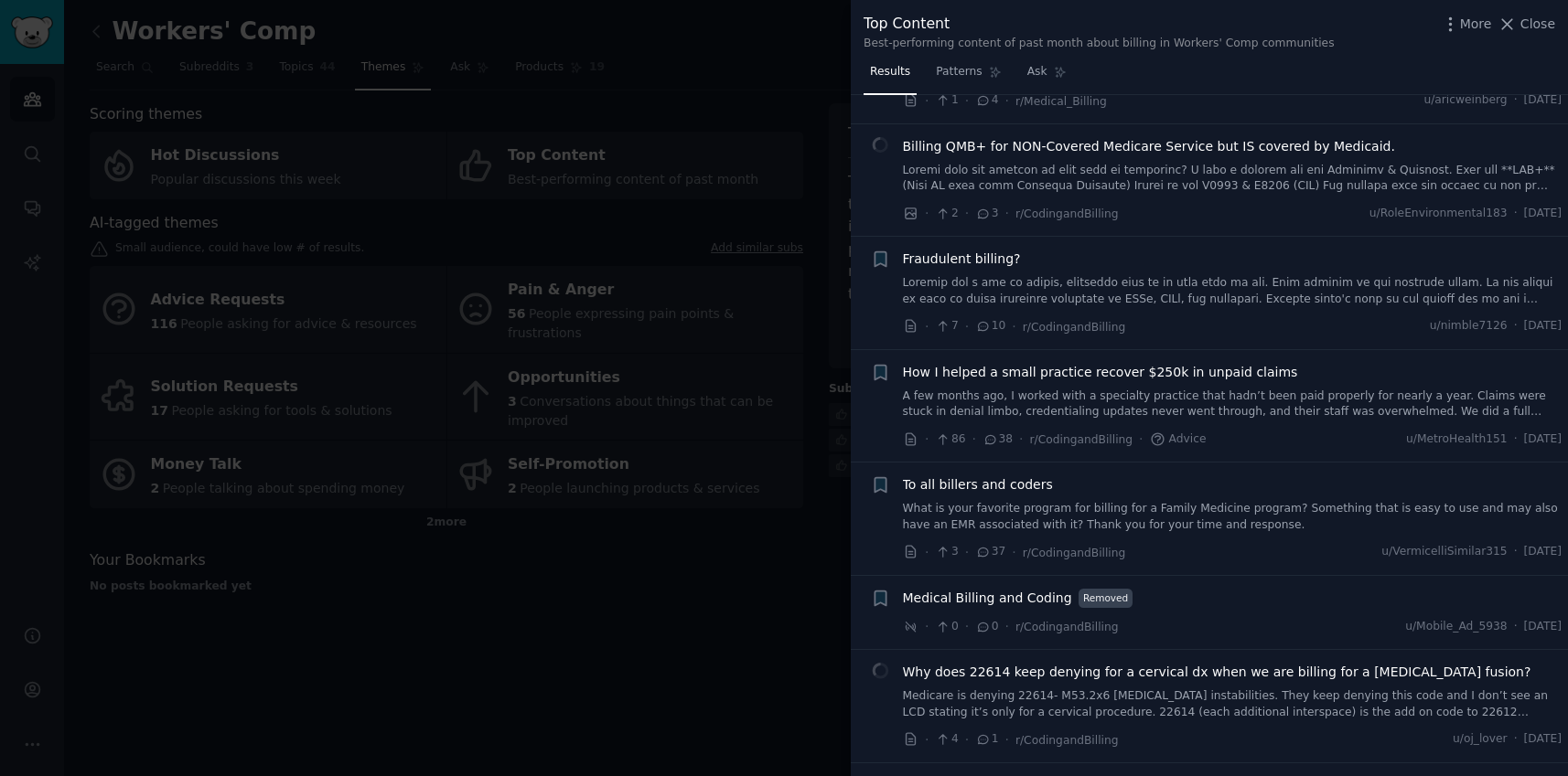
click at [981, 491] on span "To all billers and coders" at bounding box center [978, 485] width 150 height 19
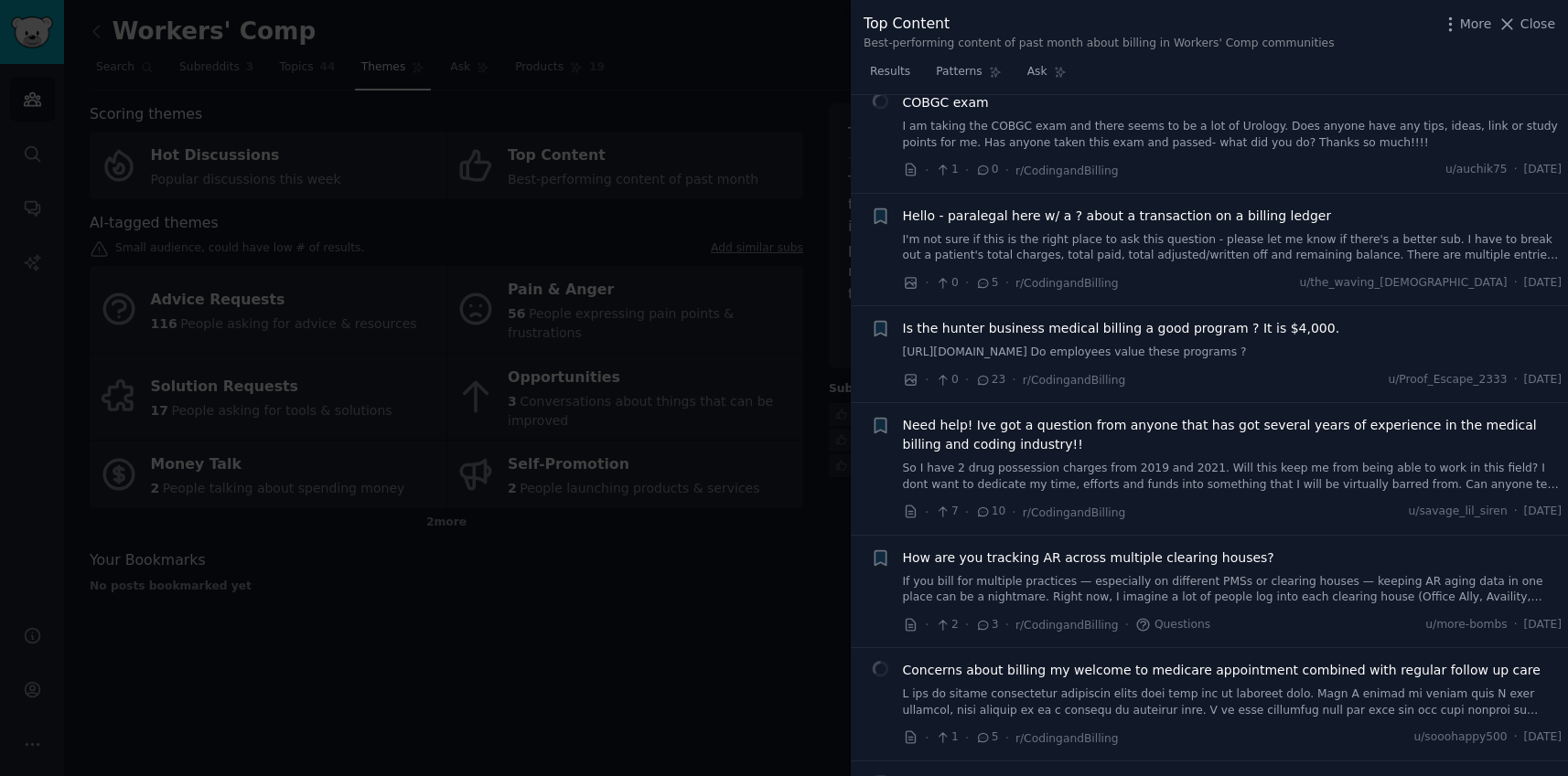
scroll to position [1772, 0]
click at [603, 662] on div at bounding box center [784, 388] width 1568 height 776
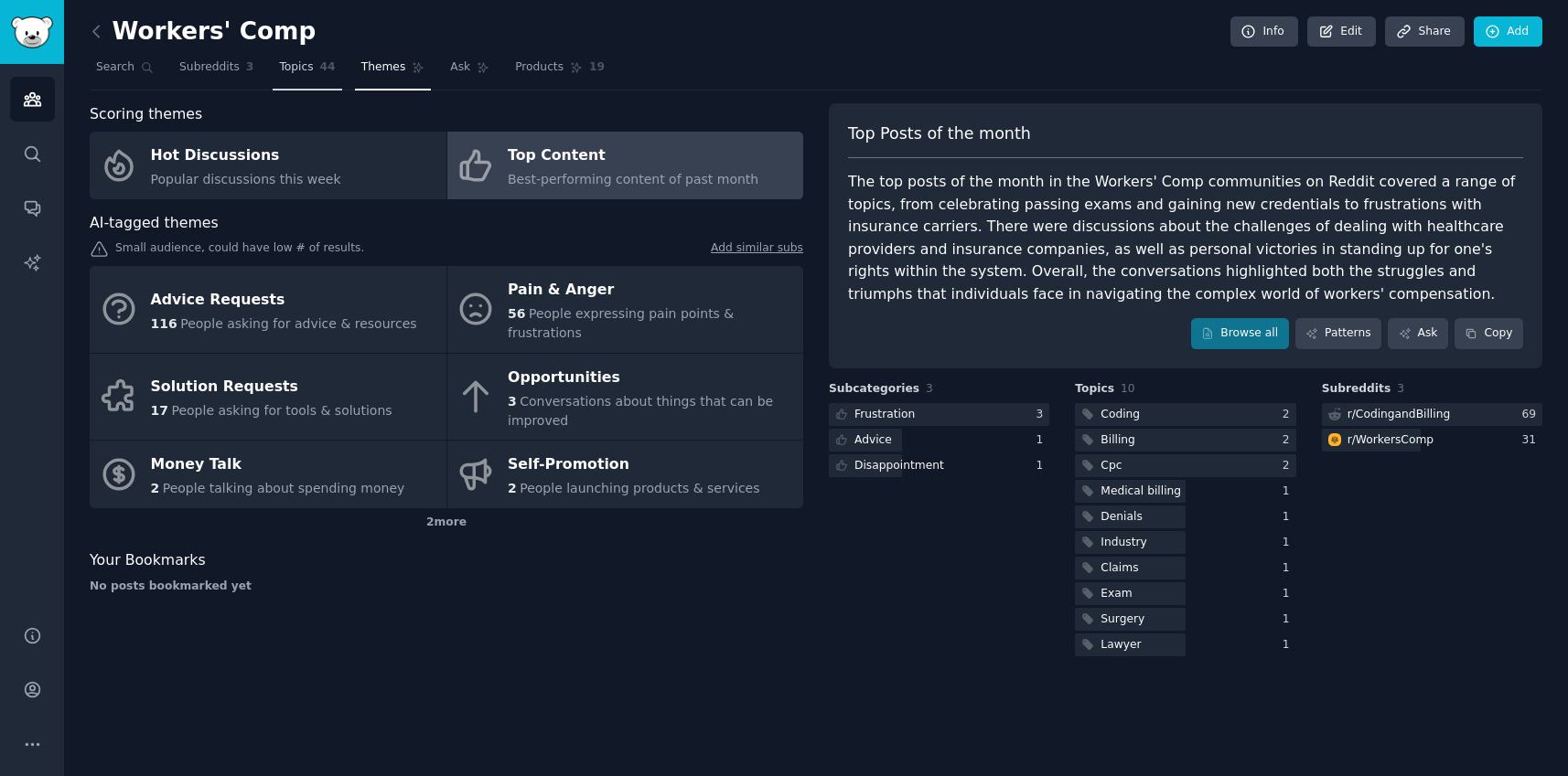
click at [285, 72] on span "Topics" at bounding box center [296, 67] width 33 height 16
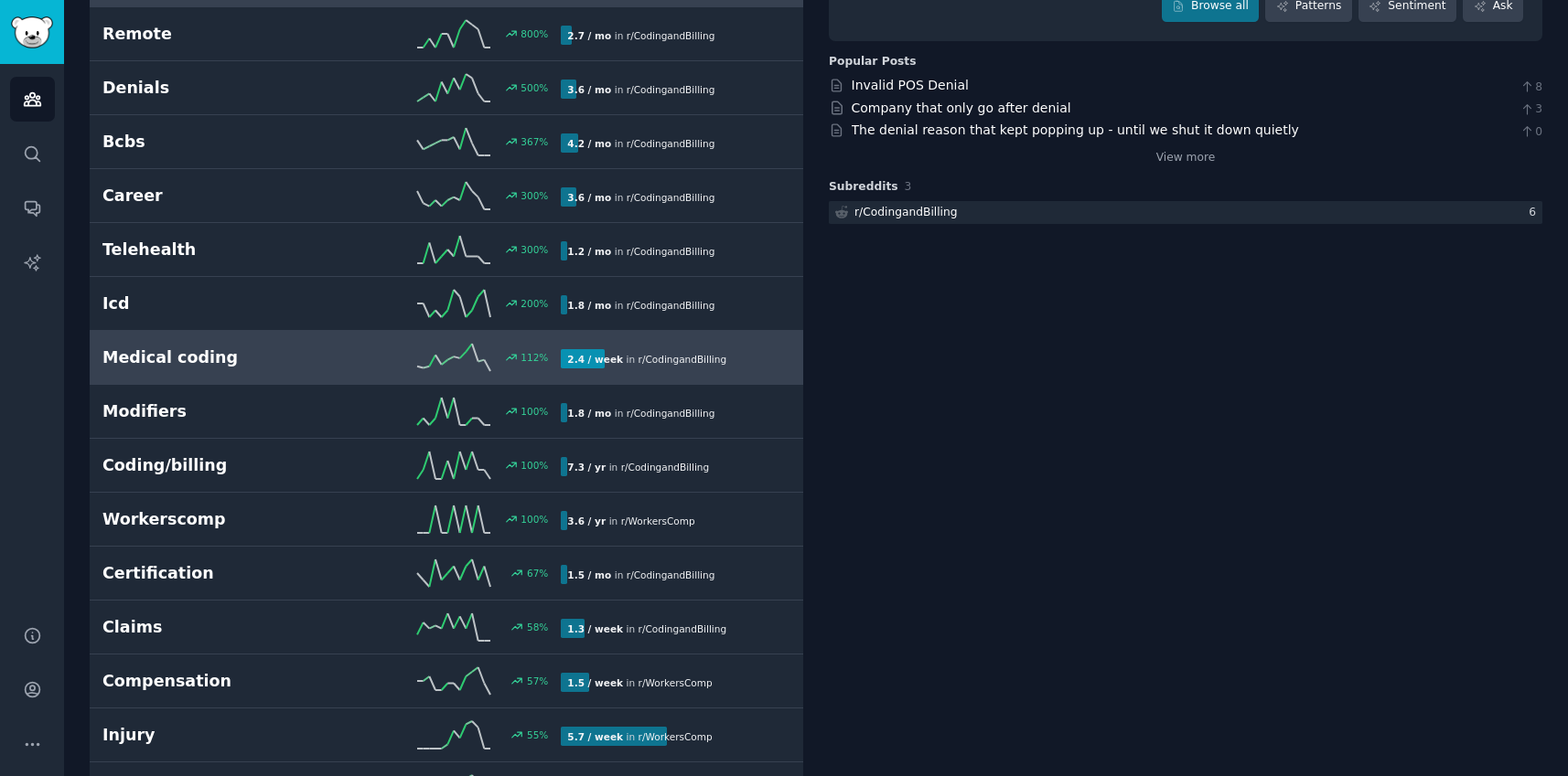
scroll to position [241, 0]
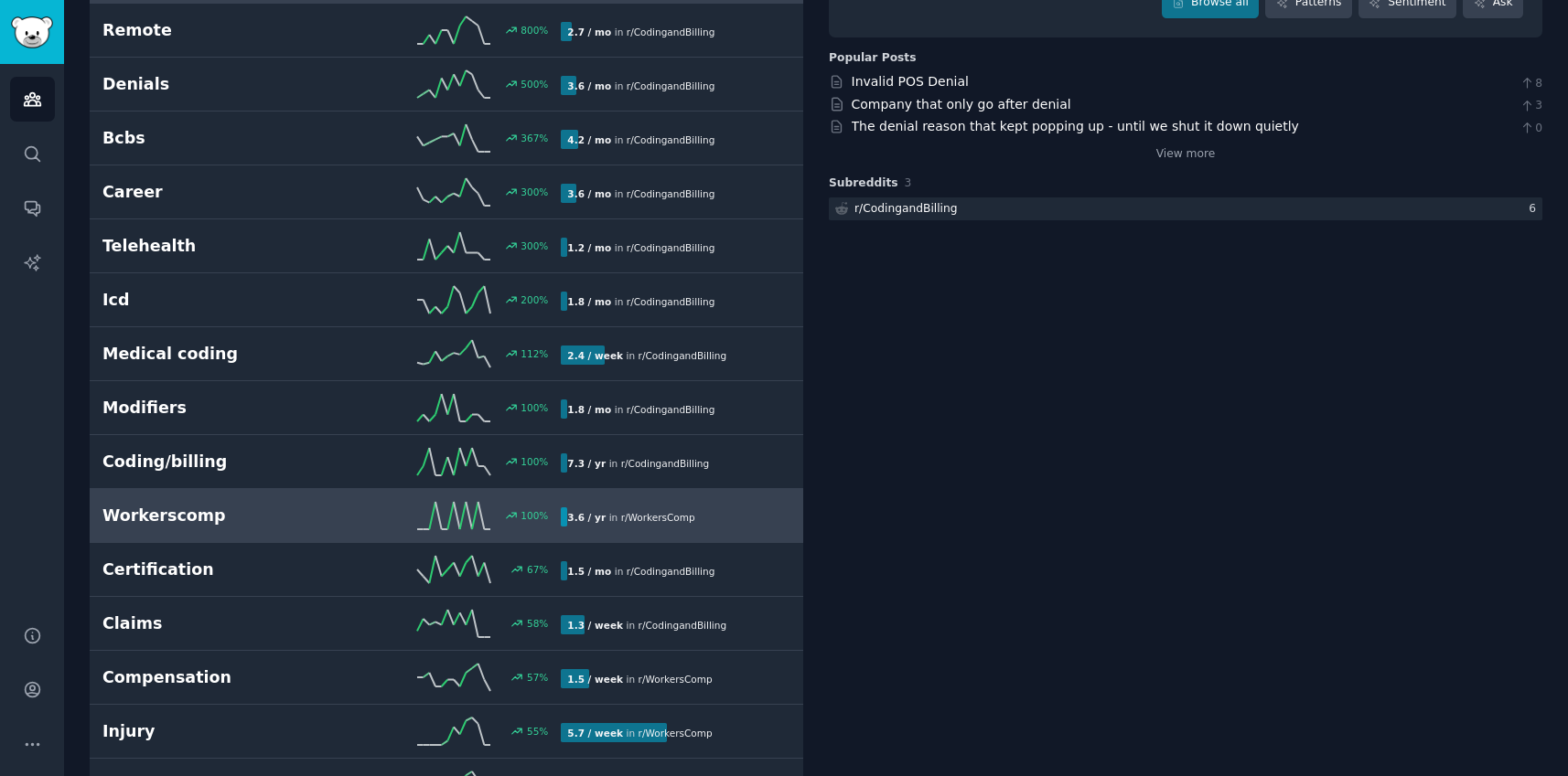
click at [218, 522] on h2 "Workerscomp" at bounding box center [217, 516] width 230 height 23
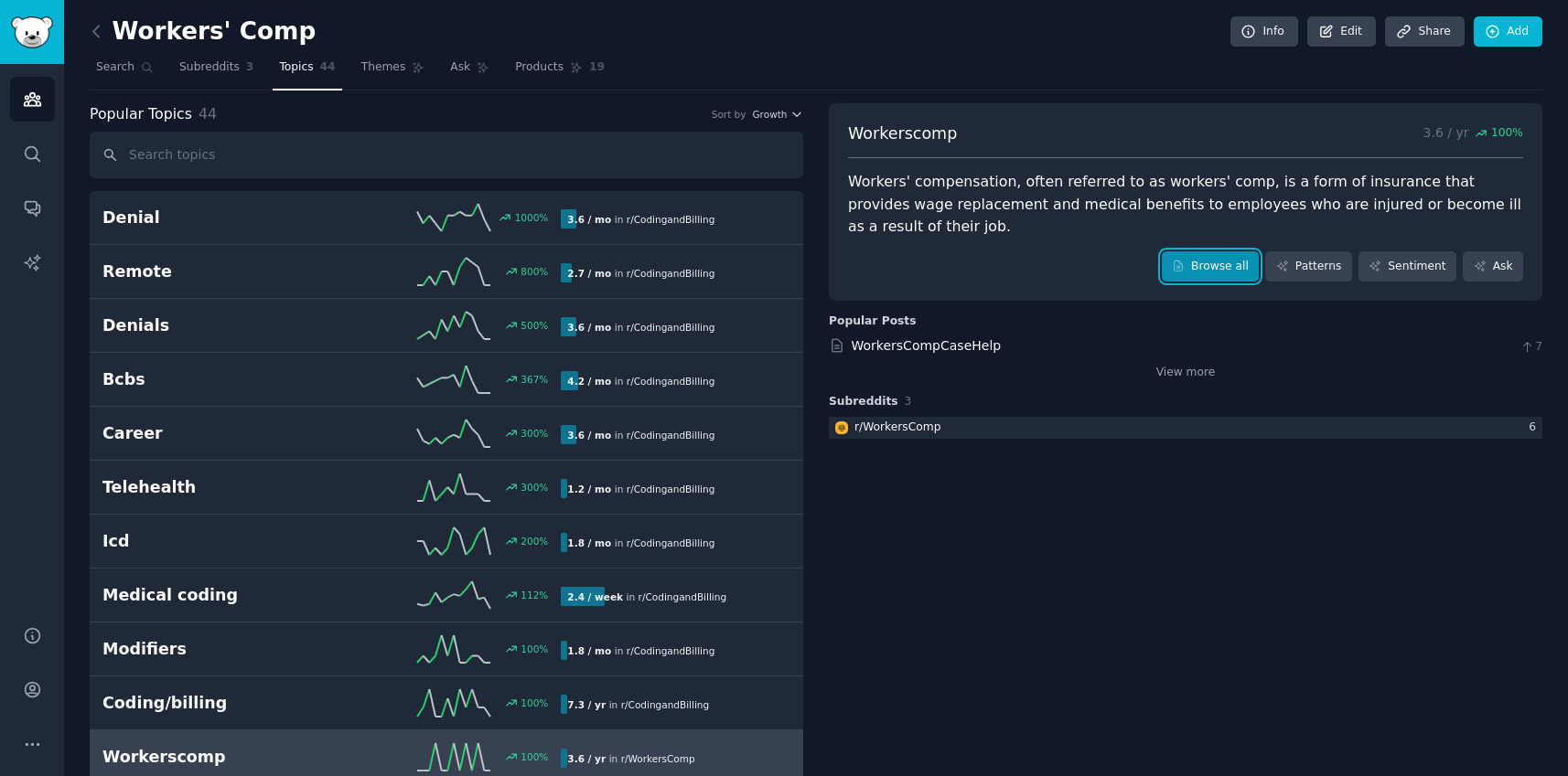
click at [1175, 253] on link "Browse all" at bounding box center [1210, 267] width 98 height 31
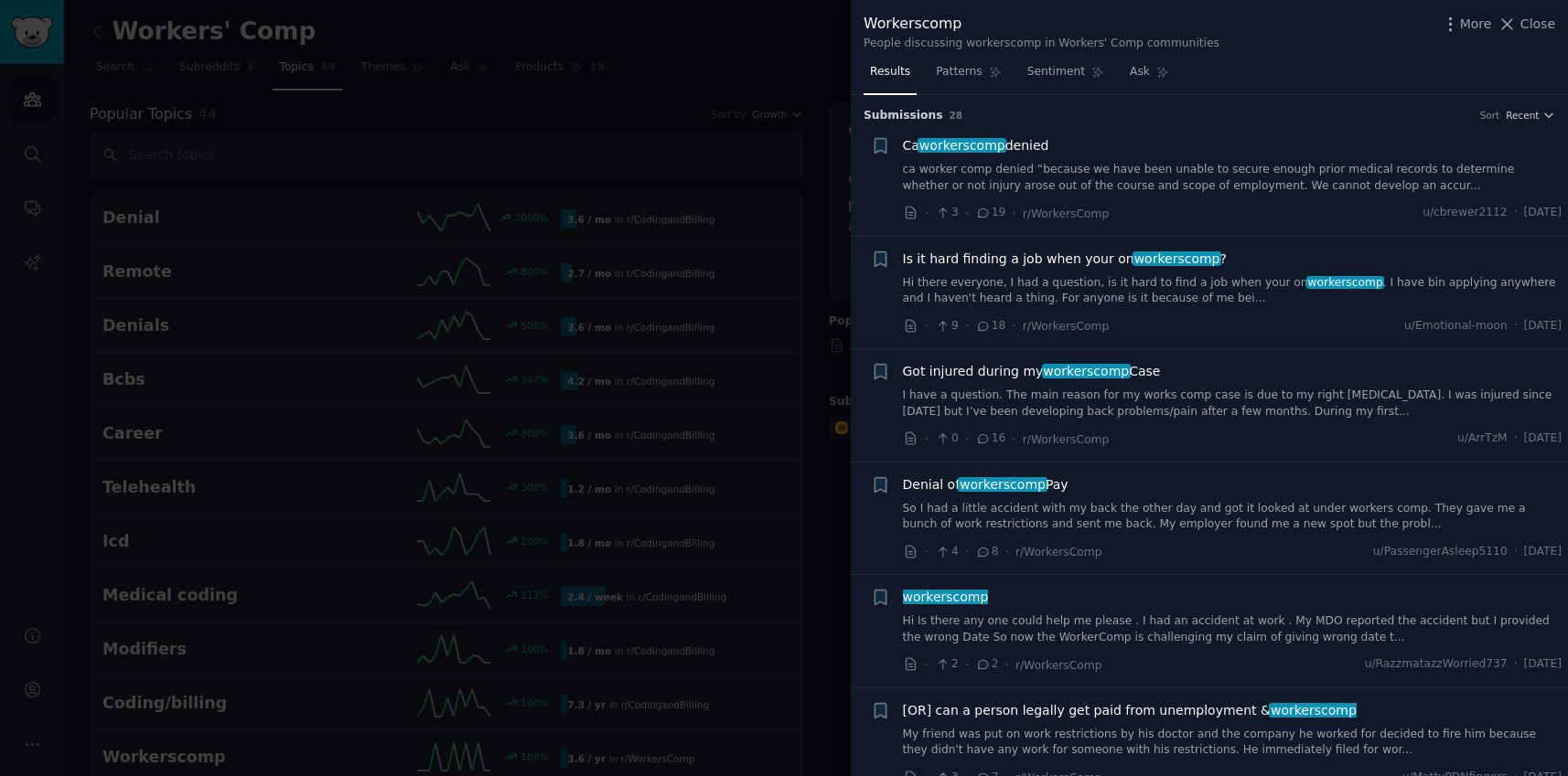
click at [1023, 142] on span "Ca workerscomp denied" at bounding box center [976, 146] width 146 height 19
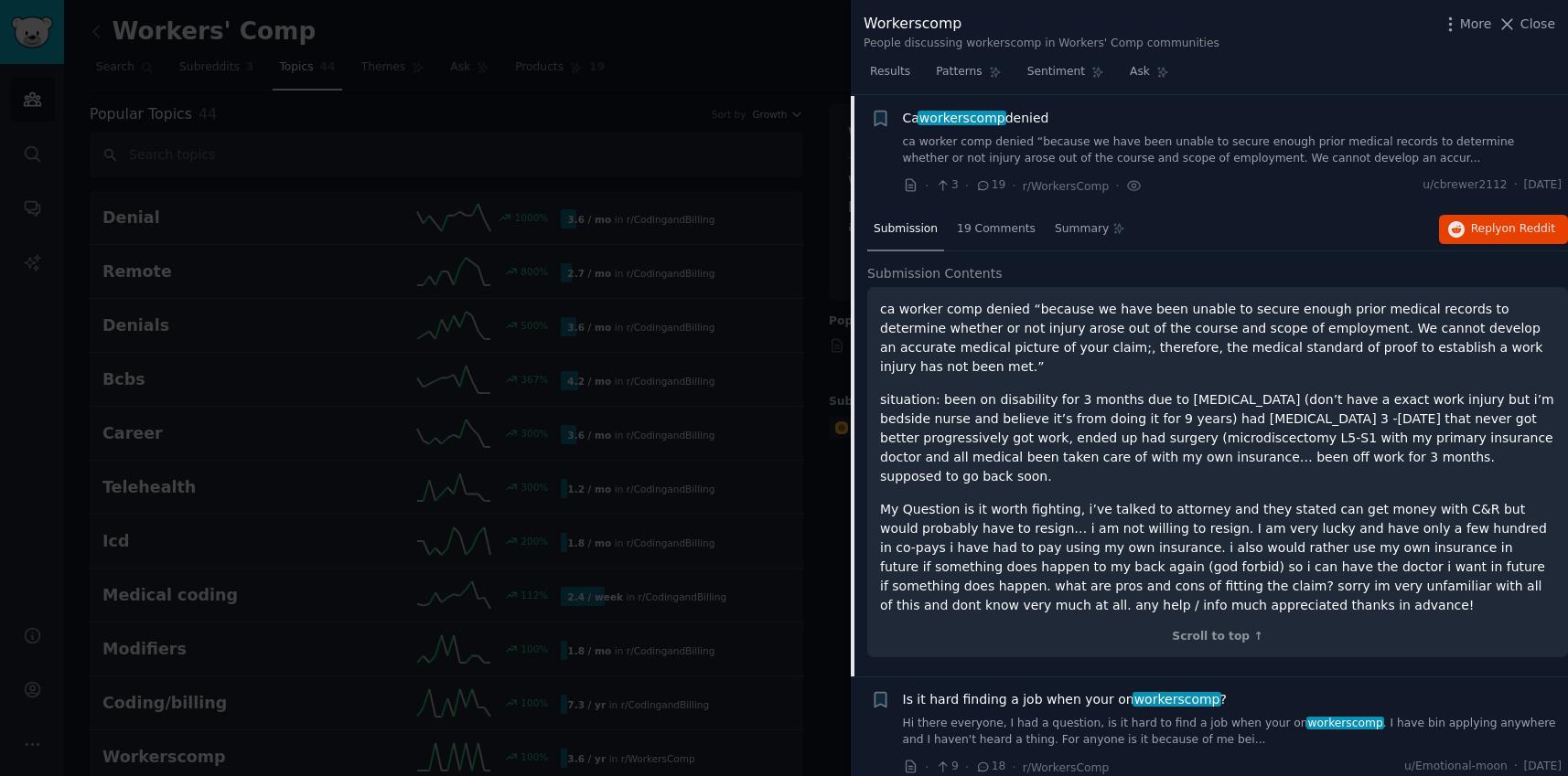
scroll to position [29, 0]
click at [872, 194] on li "+ Ca workerscomp denied ca worker comp denied “because we have been unable to s…" at bounding box center [1209, 152] width 717 height 112
click at [1012, 120] on span "Ca workerscomp denied" at bounding box center [976, 117] width 146 height 19
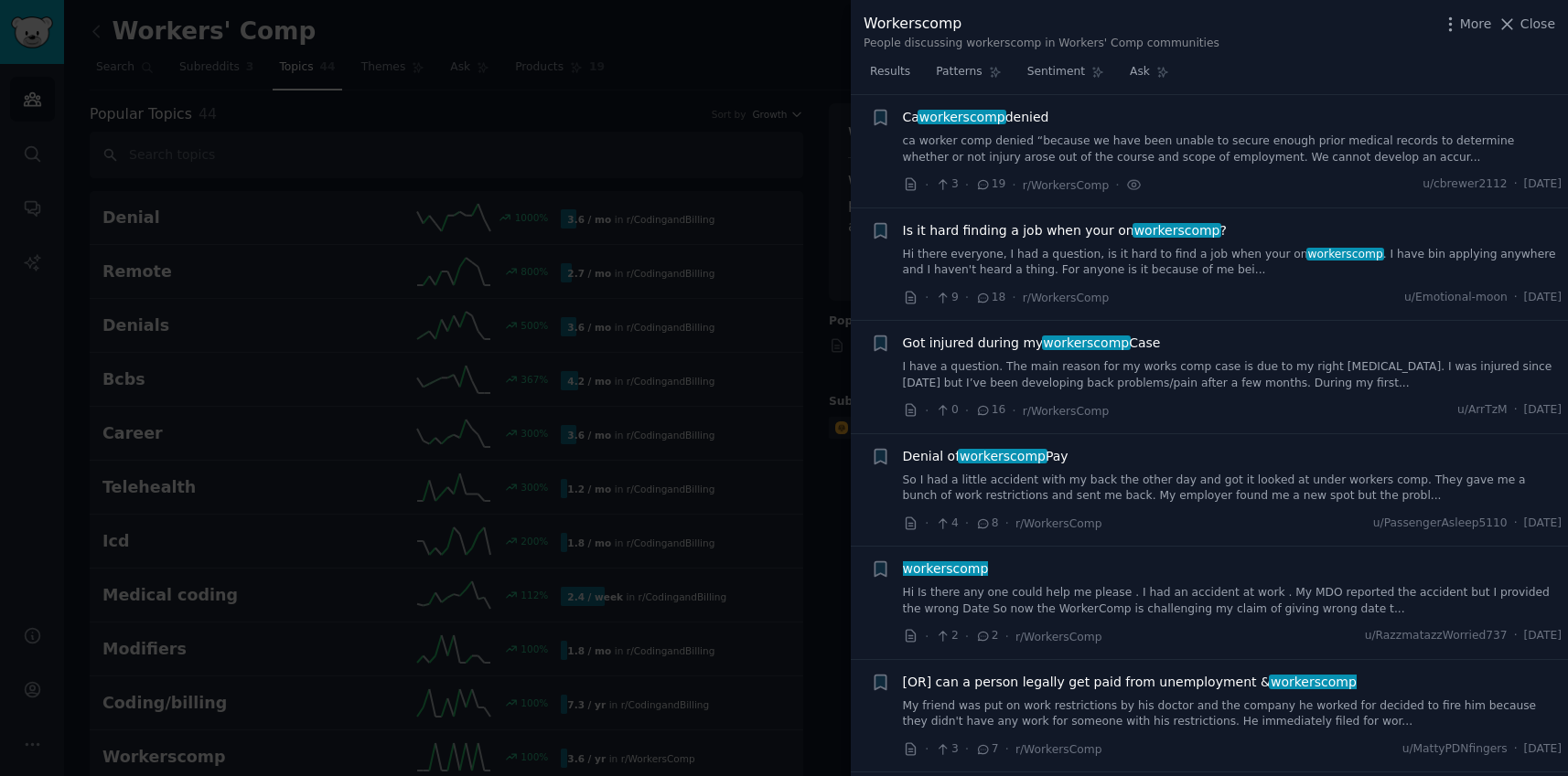
click at [911, 459] on span "Denial of workerscomp Pay" at bounding box center [986, 457] width 166 height 19
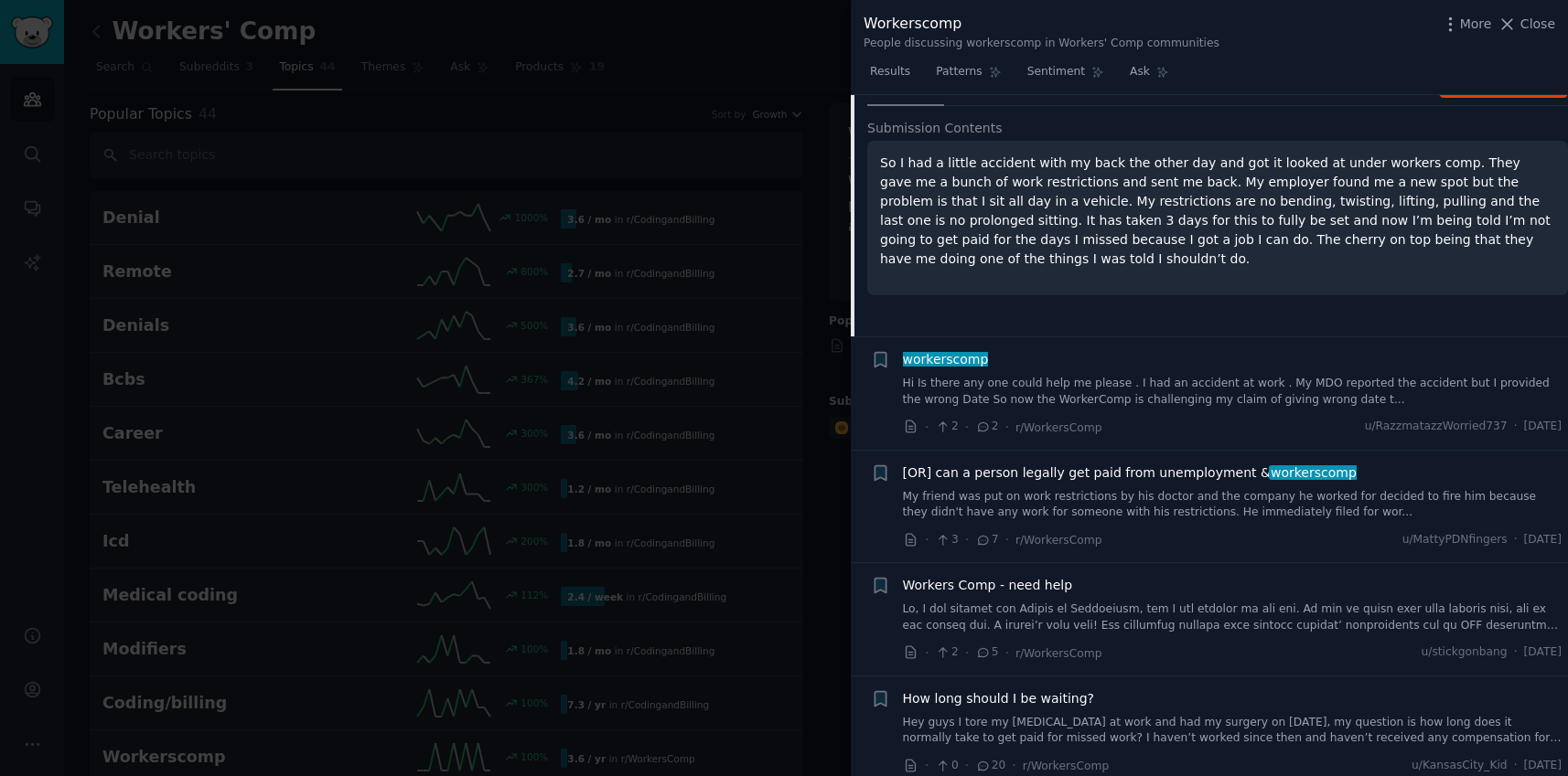
scroll to position [511, 0]
click at [956, 356] on span "workerscomp" at bounding box center [945, 359] width 89 height 14
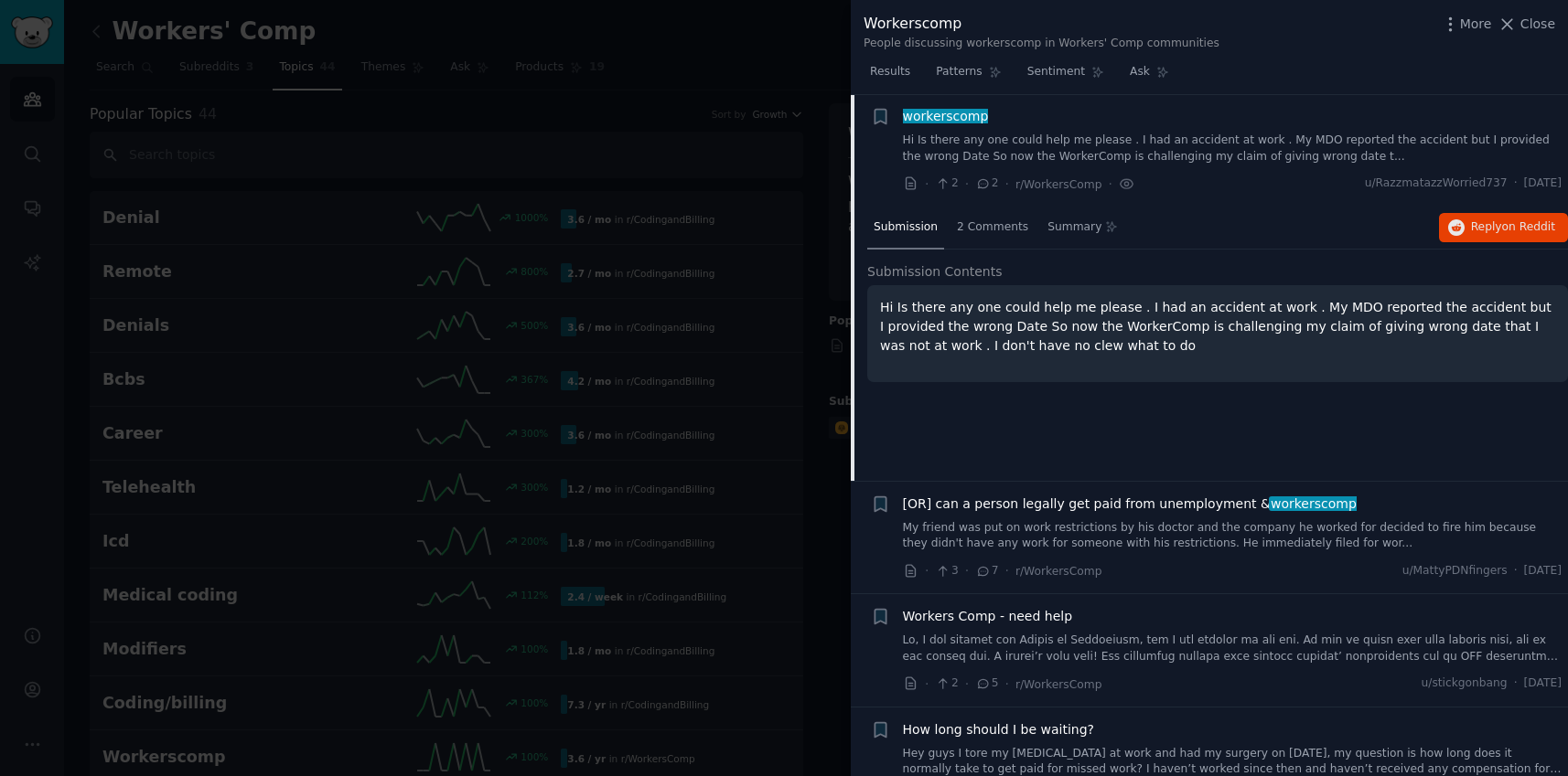
scroll to position [480, 0]
click at [1137, 406] on div "Submission 2 Comments Summary Reply on Reddit Submission Contents Hi Is there a…" at bounding box center [1217, 345] width 701 height 275
click at [949, 111] on span "workerscomp" at bounding box center [945, 116] width 89 height 14
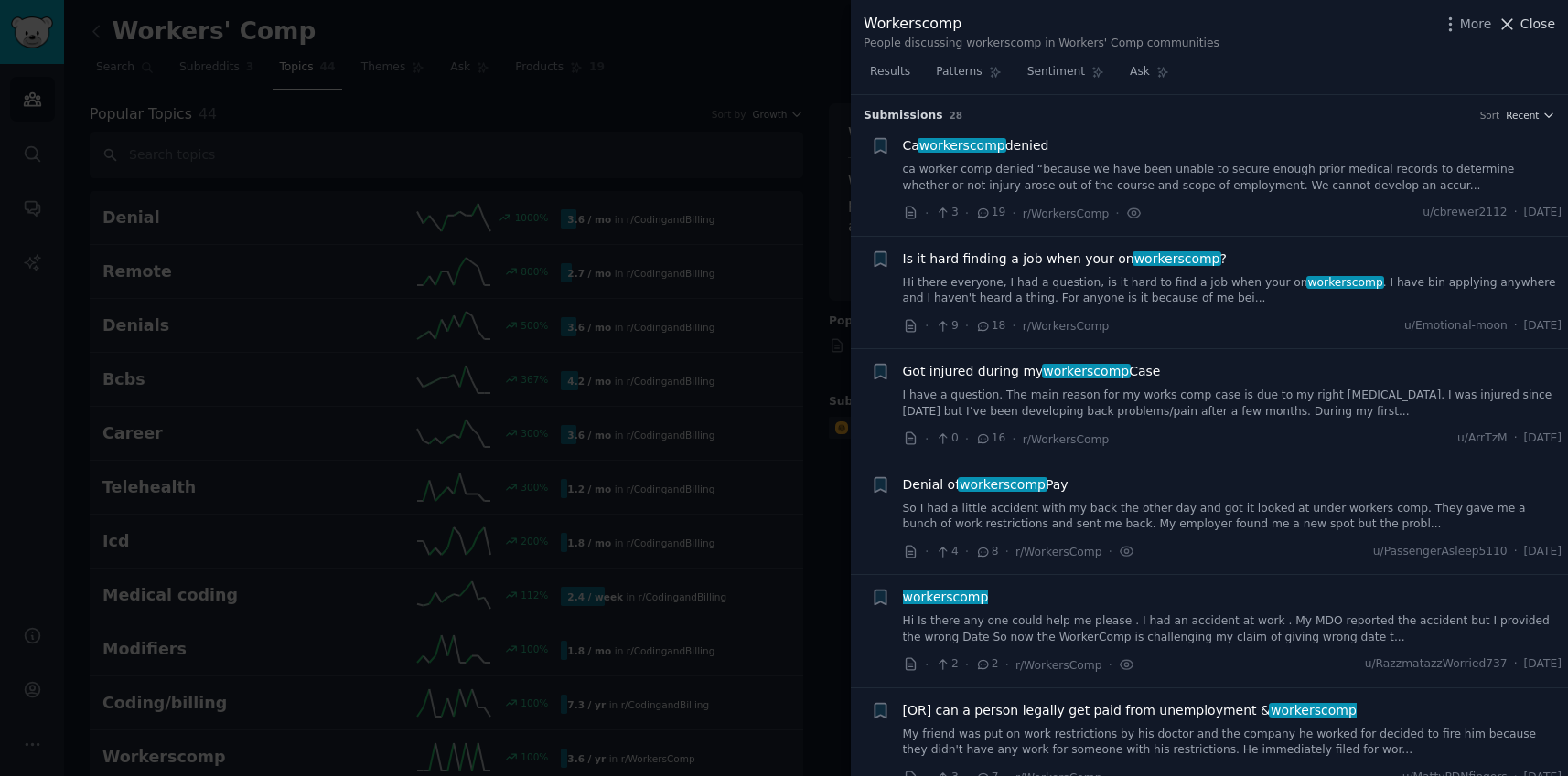
click at [1515, 26] on icon at bounding box center [1507, 24] width 19 height 19
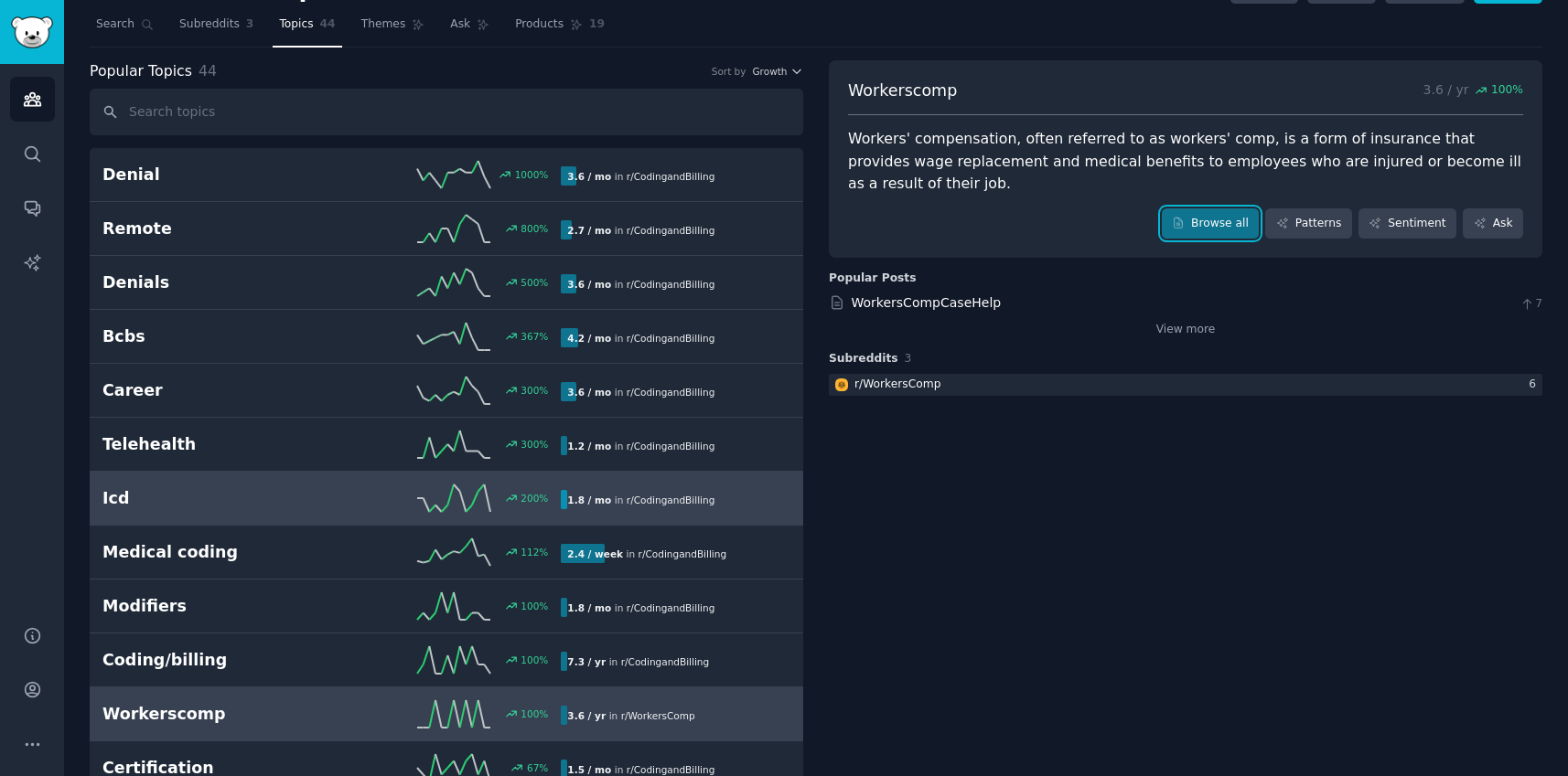
scroll to position [28, 0]
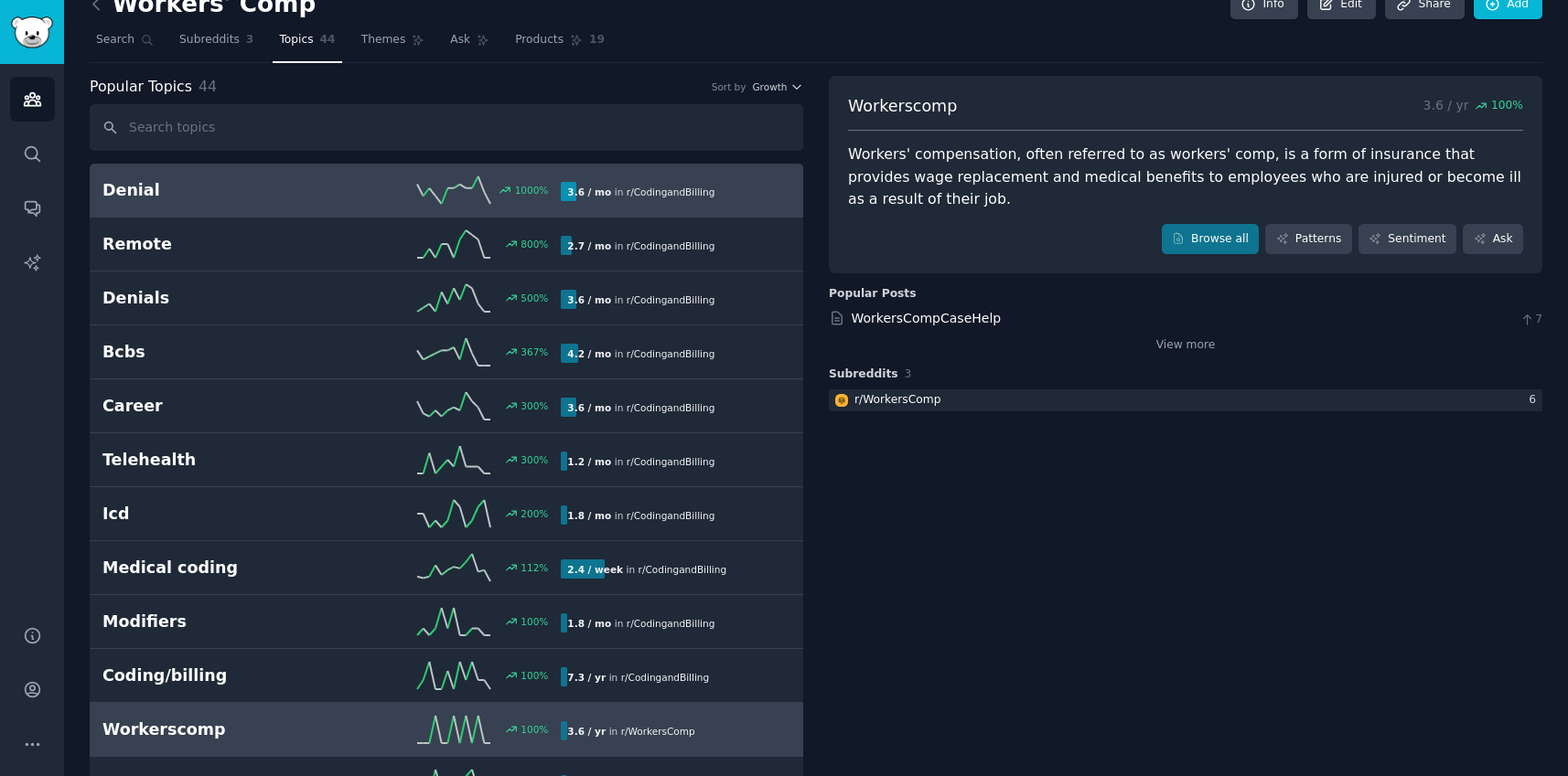
click at [317, 200] on h2 "Denial" at bounding box center [217, 191] width 230 height 23
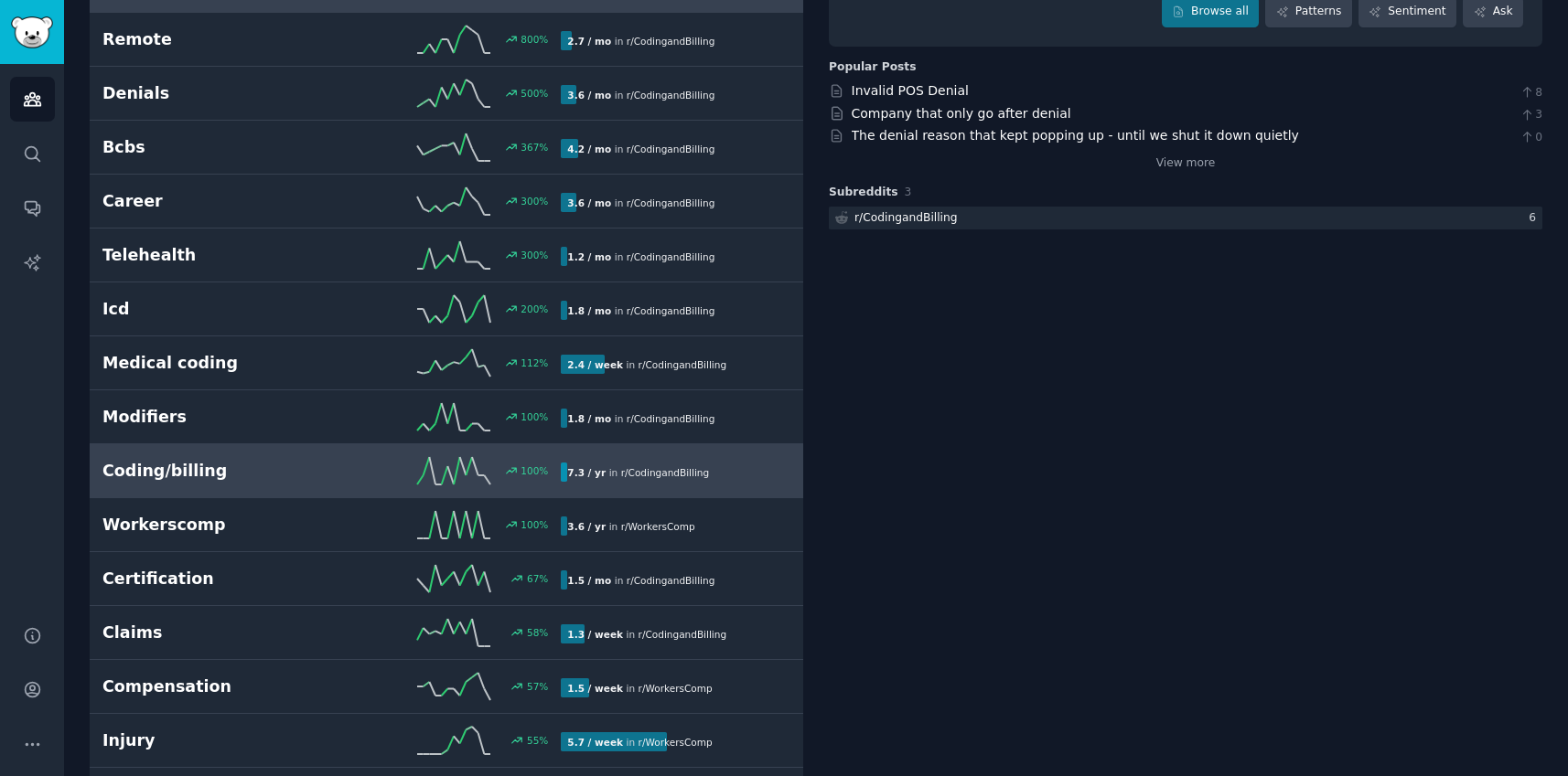
click at [246, 470] on h2 "Coding/billing" at bounding box center [217, 471] width 230 height 23
